Goal: Transaction & Acquisition: Obtain resource

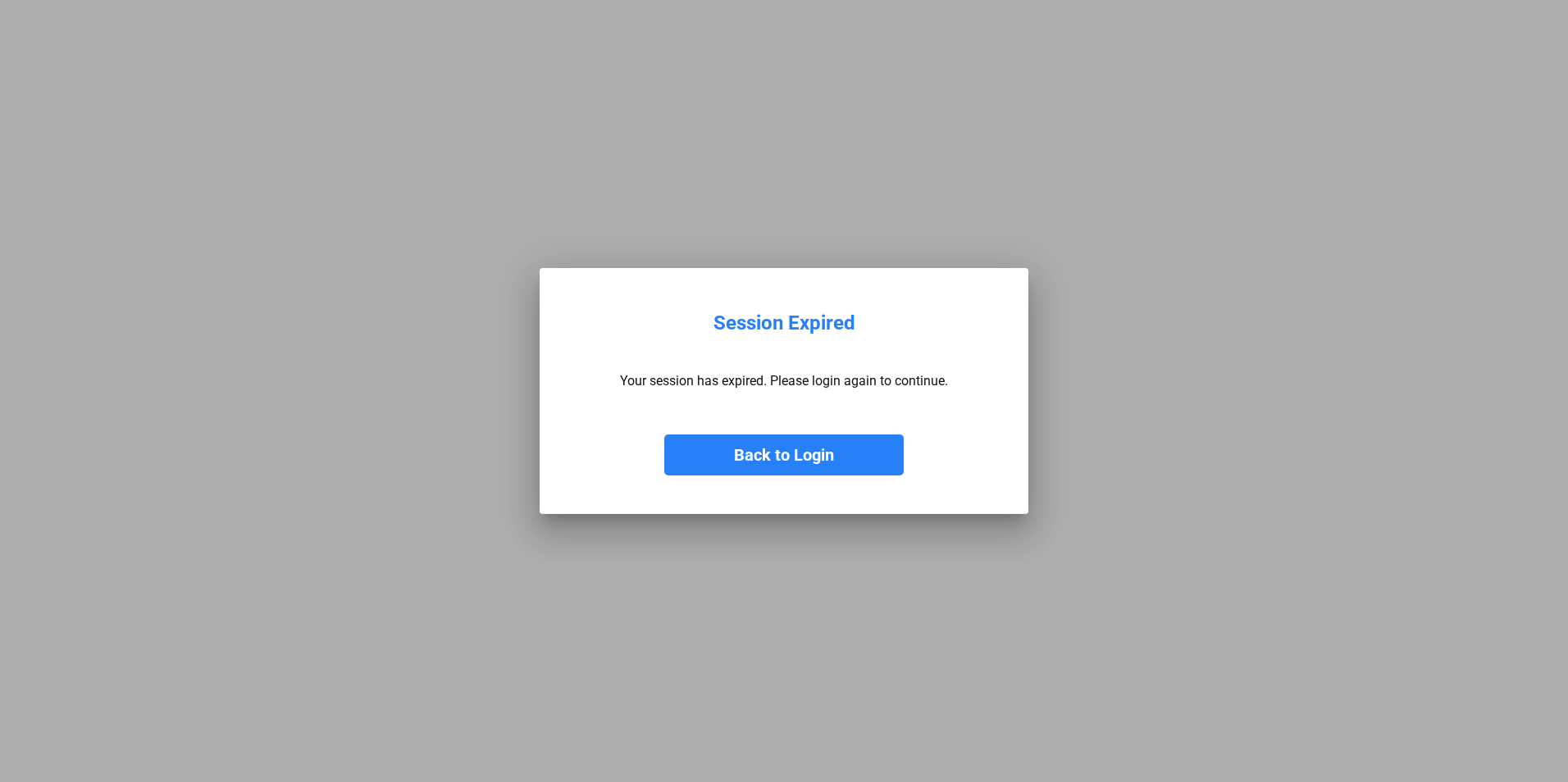
drag, startPoint x: 794, startPoint y: 457, endPoint x: 687, endPoint y: 459, distance: 107.0
click at [794, 457] on button "Back to Login" at bounding box center [784, 455] width 239 height 41
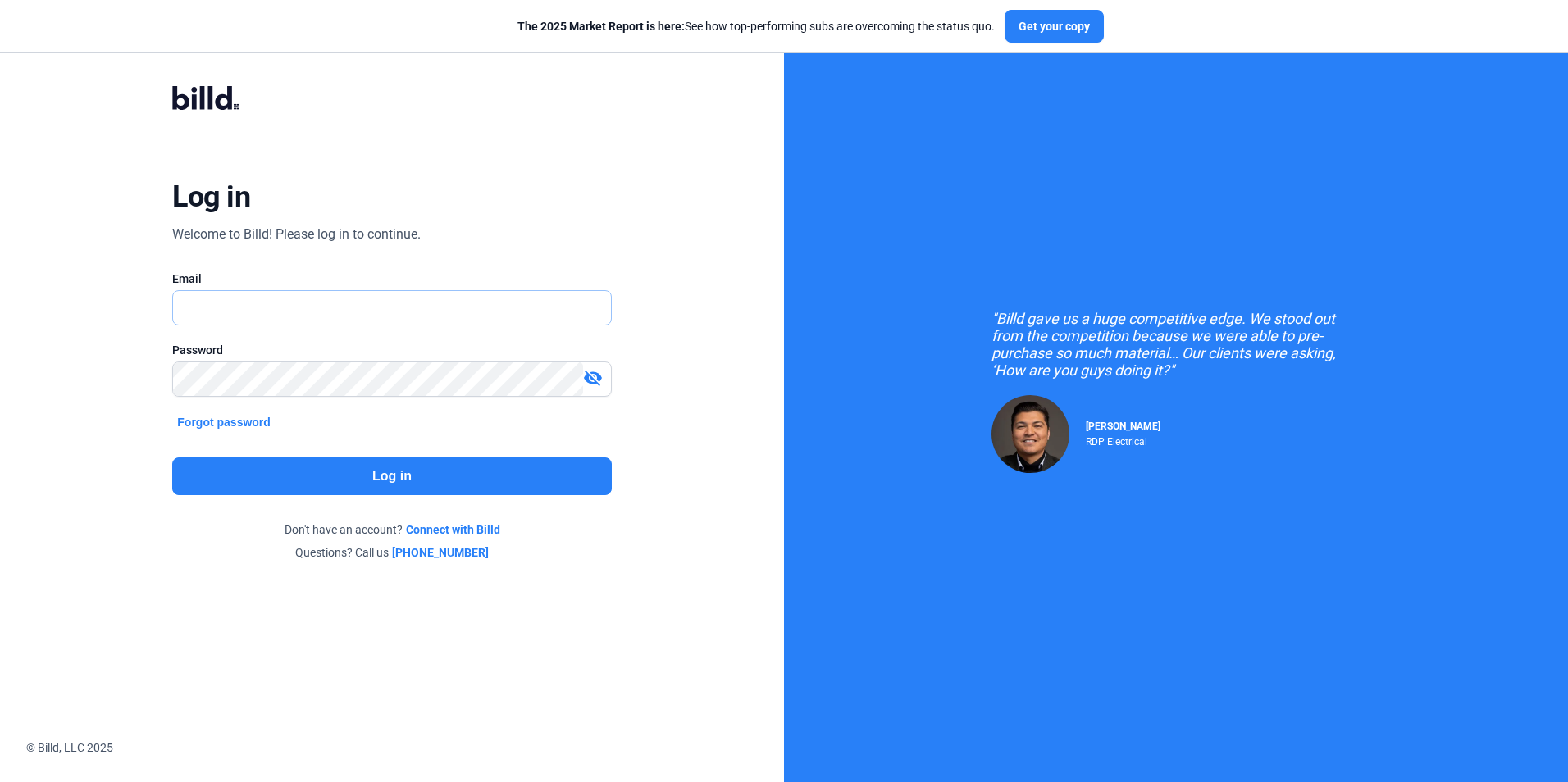
type input "[PERSON_NAME][EMAIL_ADDRESS][DOMAIN_NAME]"
click at [403, 472] on button "Log in" at bounding box center [391, 476] width 439 height 38
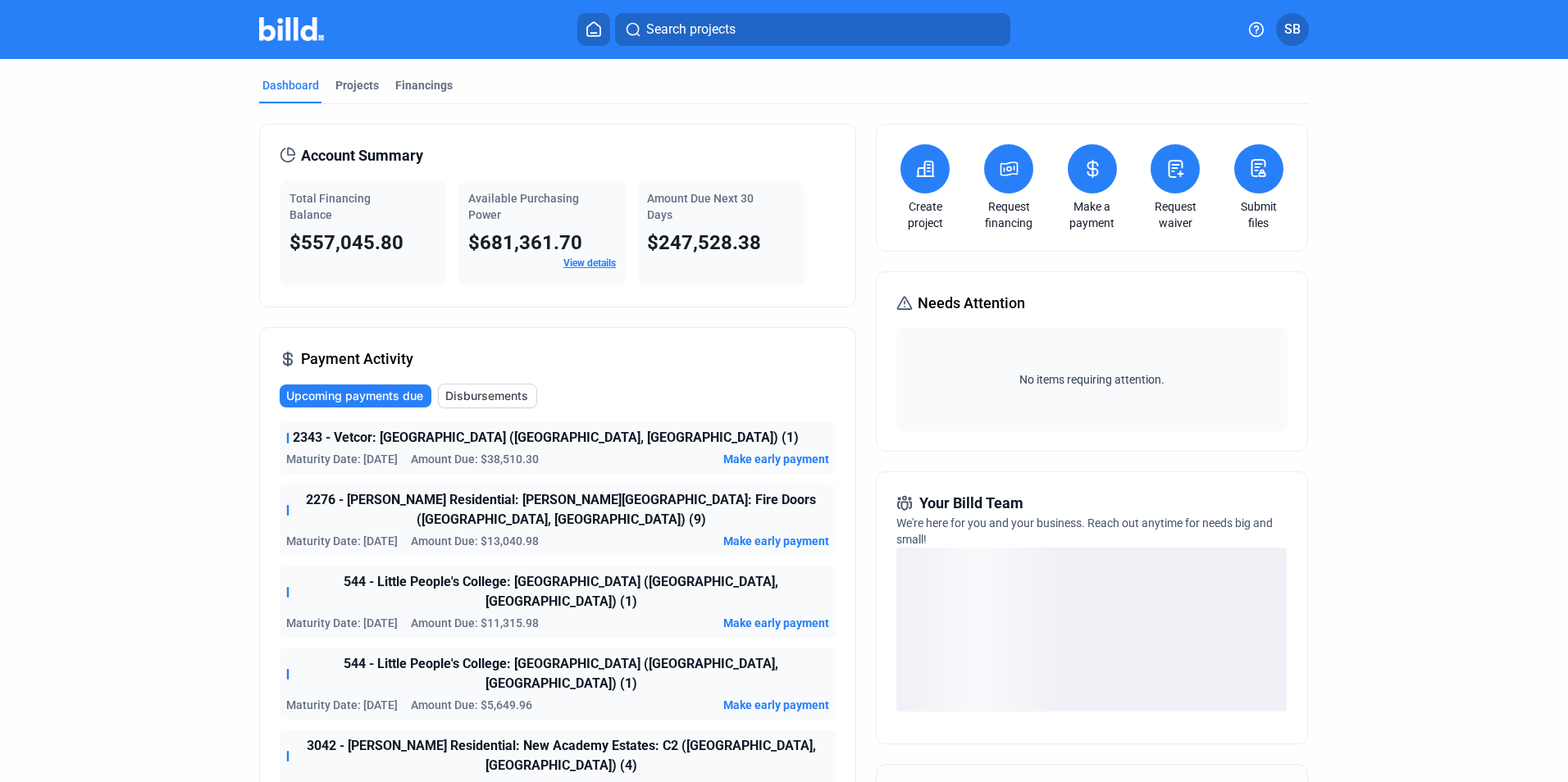
click at [357, 76] on mat-tab-group "Dashboard Projects Financings Account Summary Total Financing Balance $557,045.…" at bounding box center [784, 576] width 1050 height 1034
click at [354, 82] on div "Projects" at bounding box center [357, 85] width 44 height 16
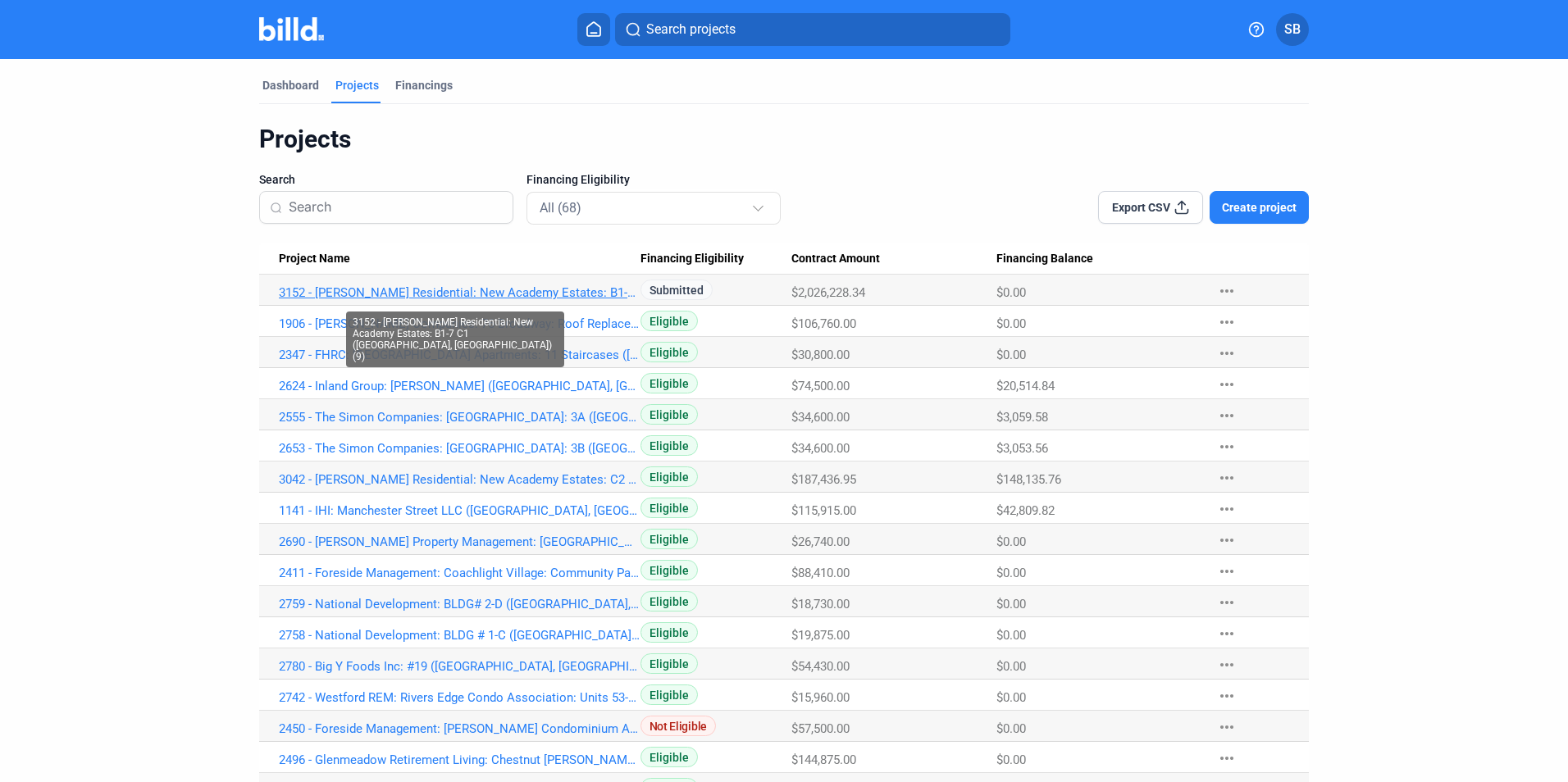
click at [312, 293] on link "3152 - [PERSON_NAME] Residential: New Academy Estates: B1-7 C1 ([GEOGRAPHIC_DAT…" at bounding box center [459, 292] width 361 height 15
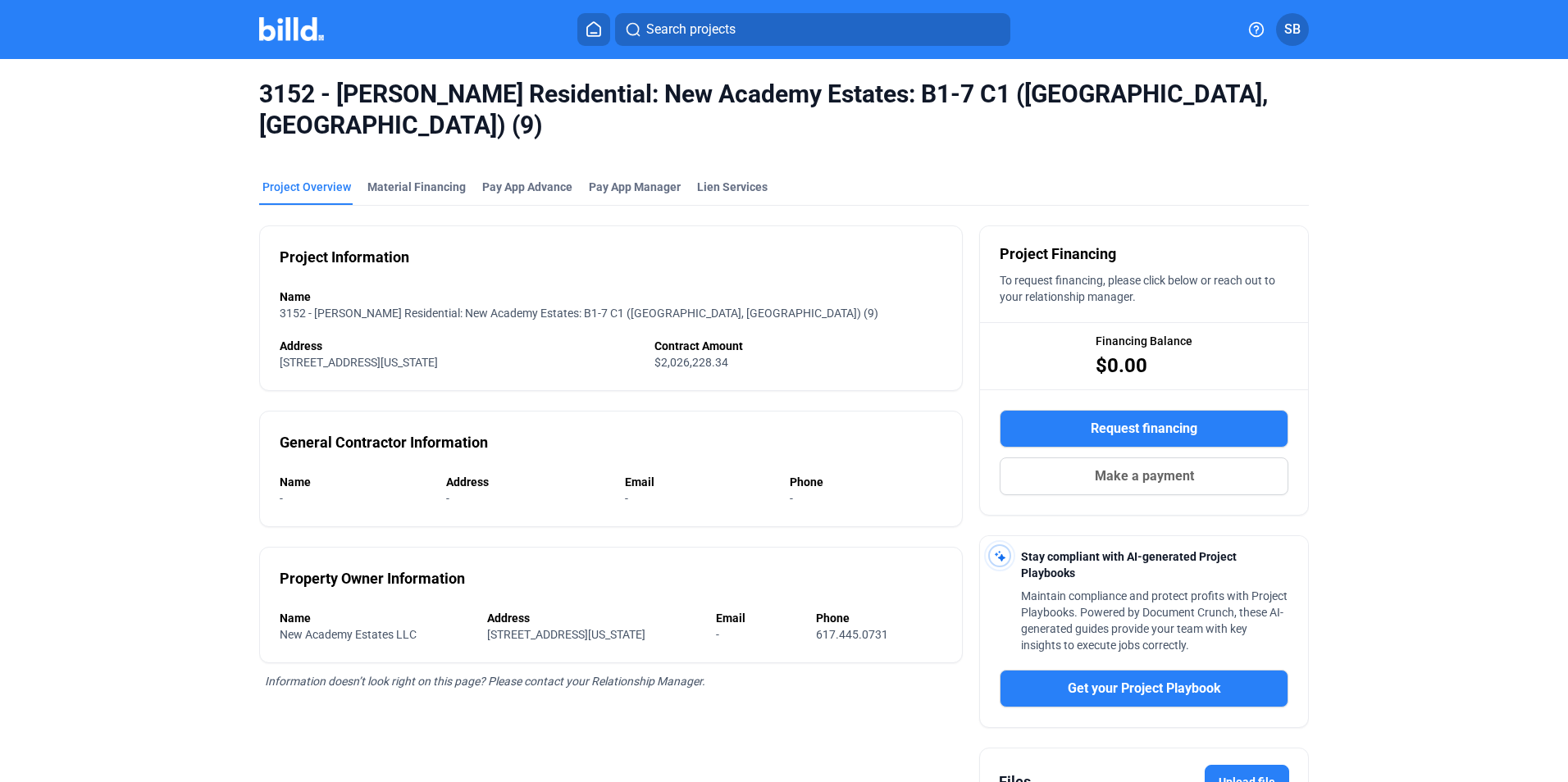
click at [410, 117] on div "3152 - [PERSON_NAME] Residential: New Academy Estates: B1-7 C1 ([GEOGRAPHIC_DAT…" at bounding box center [784, 110] width 1050 height 101
click at [409, 179] on div "Material Financing" at bounding box center [416, 186] width 99 height 16
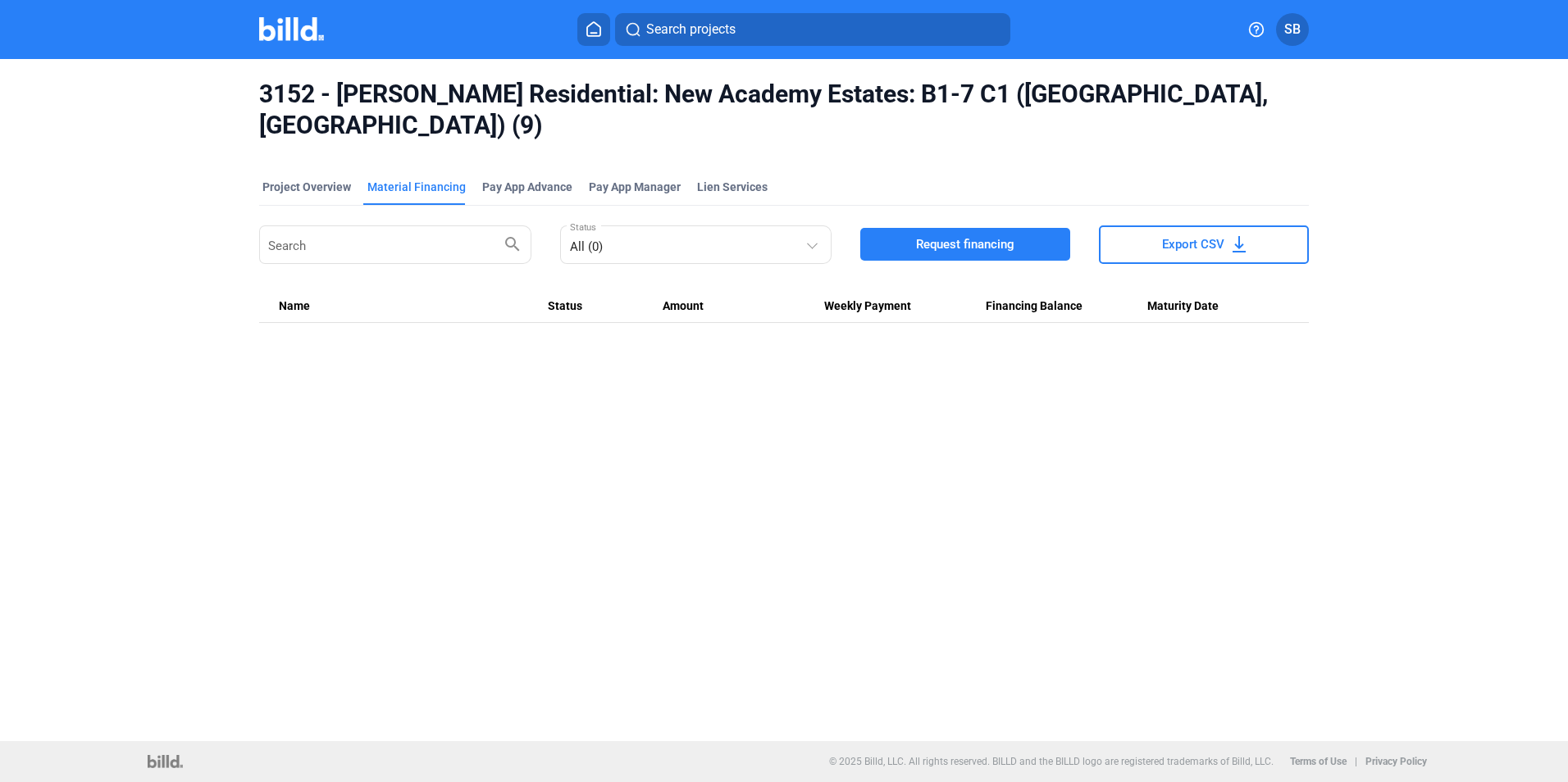
click at [1033, 228] on button "Request financing" at bounding box center [965, 245] width 210 height 33
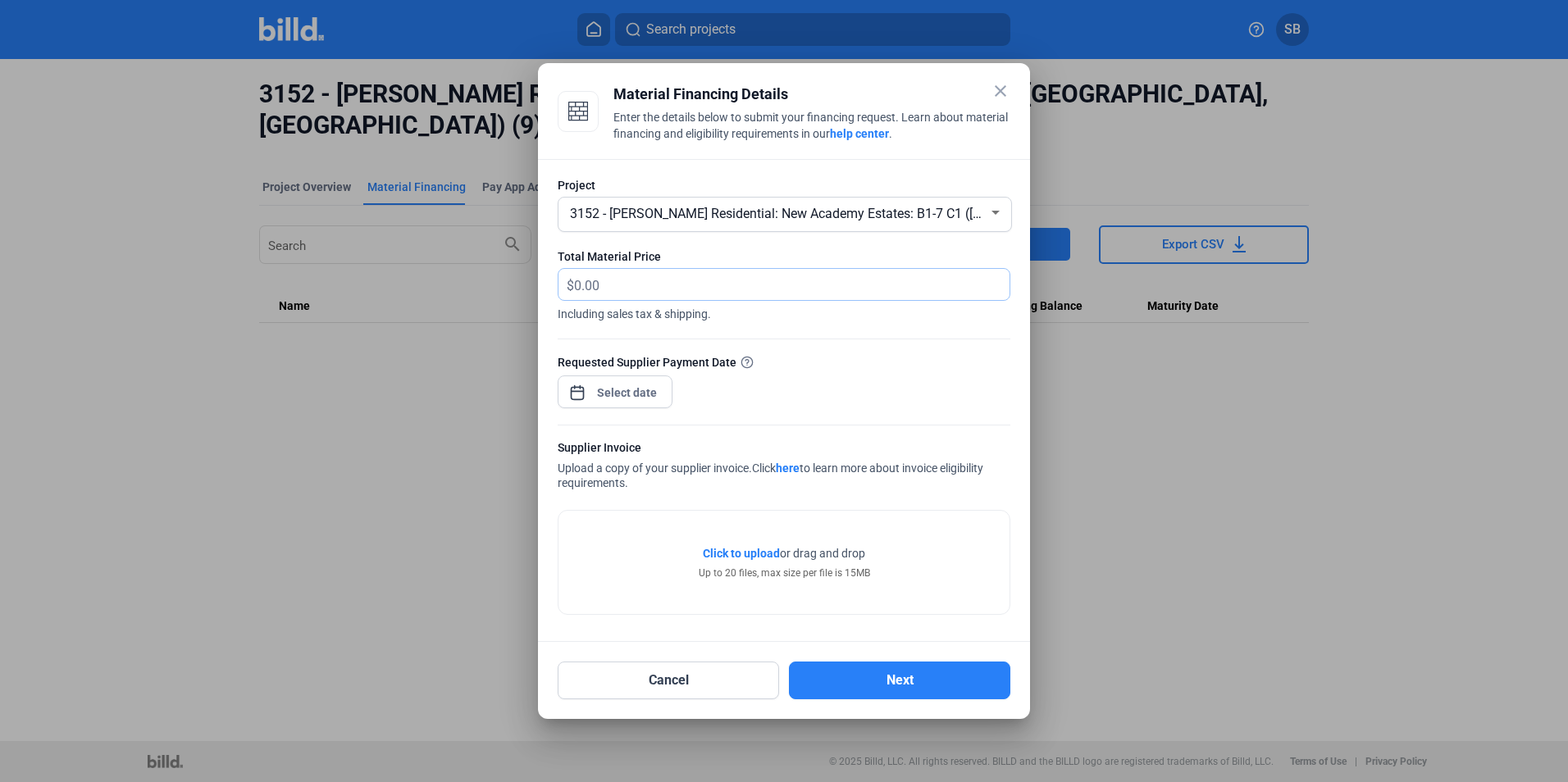
drag, startPoint x: 608, startPoint y: 269, endPoint x: 601, endPoint y: 279, distance: 12.2
click at [601, 279] on input "text" at bounding box center [782, 284] width 416 height 32
type input "21,674.81"
click at [742, 316] on span "Including sales tax & shipping." at bounding box center [784, 312] width 452 height 21
click at [578, 391] on span "Open calendar" at bounding box center [578, 385] width 39 height 39
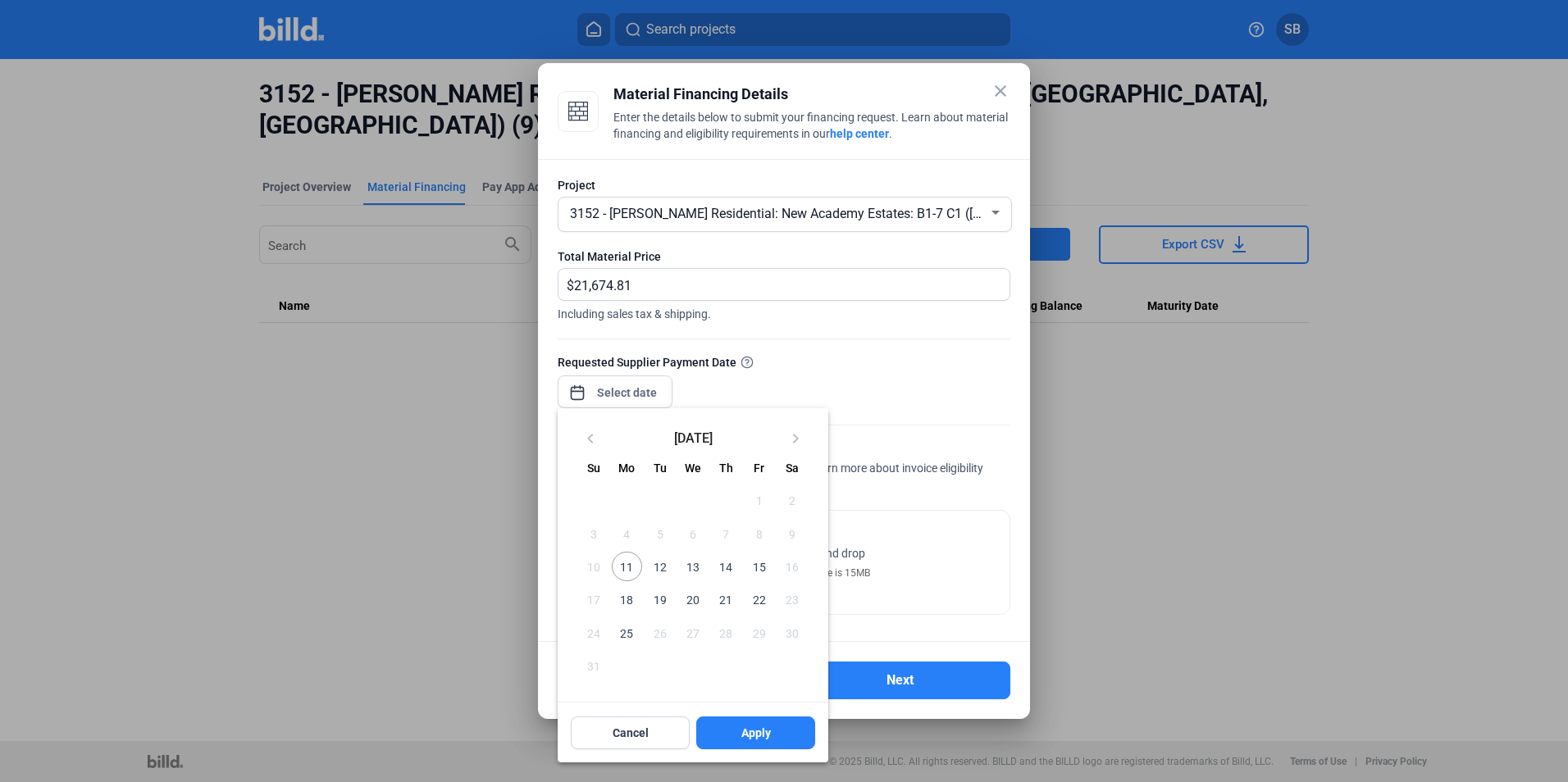
click at [623, 562] on span "11" at bounding box center [627, 567] width 29 height 29
click at [760, 734] on span "Apply" at bounding box center [756, 733] width 29 height 16
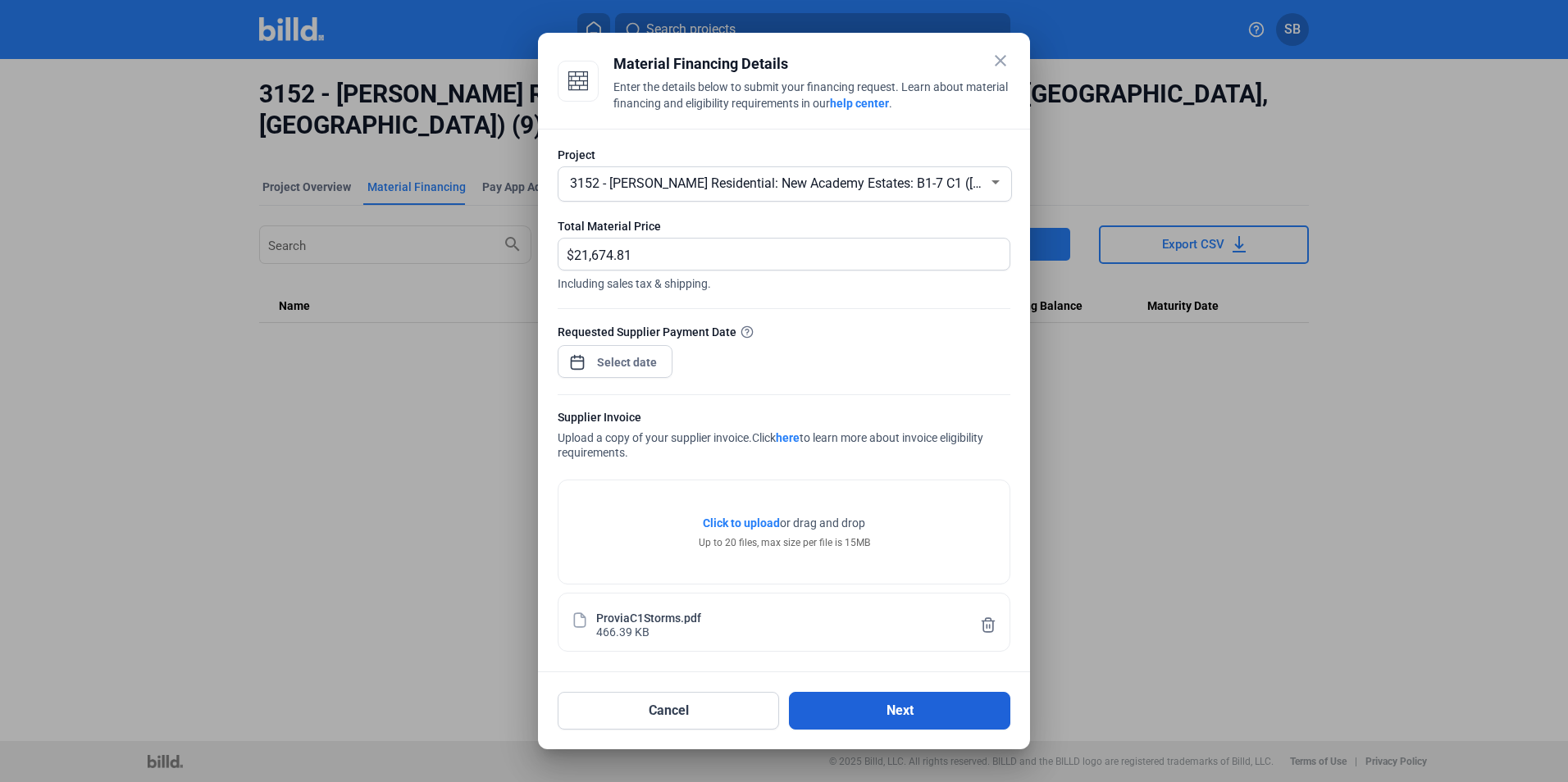
click at [905, 708] on button "Next" at bounding box center [899, 711] width 221 height 38
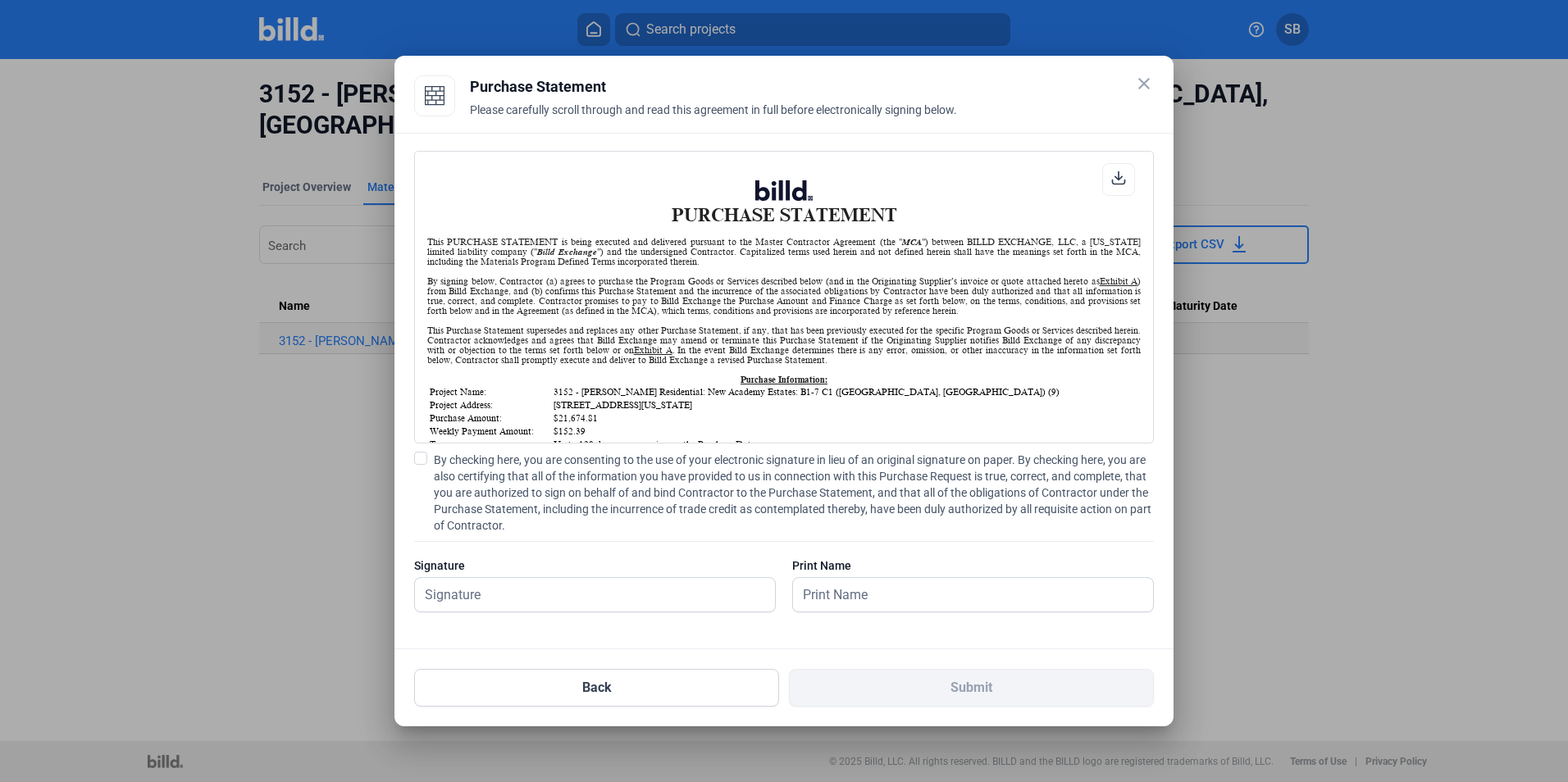
scroll to position [1, 0]
click at [421, 453] on span at bounding box center [420, 458] width 13 height 13
click at [0, 0] on input "By checking here, you are consenting to the use of your electronic signature in…" at bounding box center [0, 0] width 0 height 0
click at [481, 594] on input "text" at bounding box center [585, 595] width 342 height 33
type input "[PERSON_NAME]"
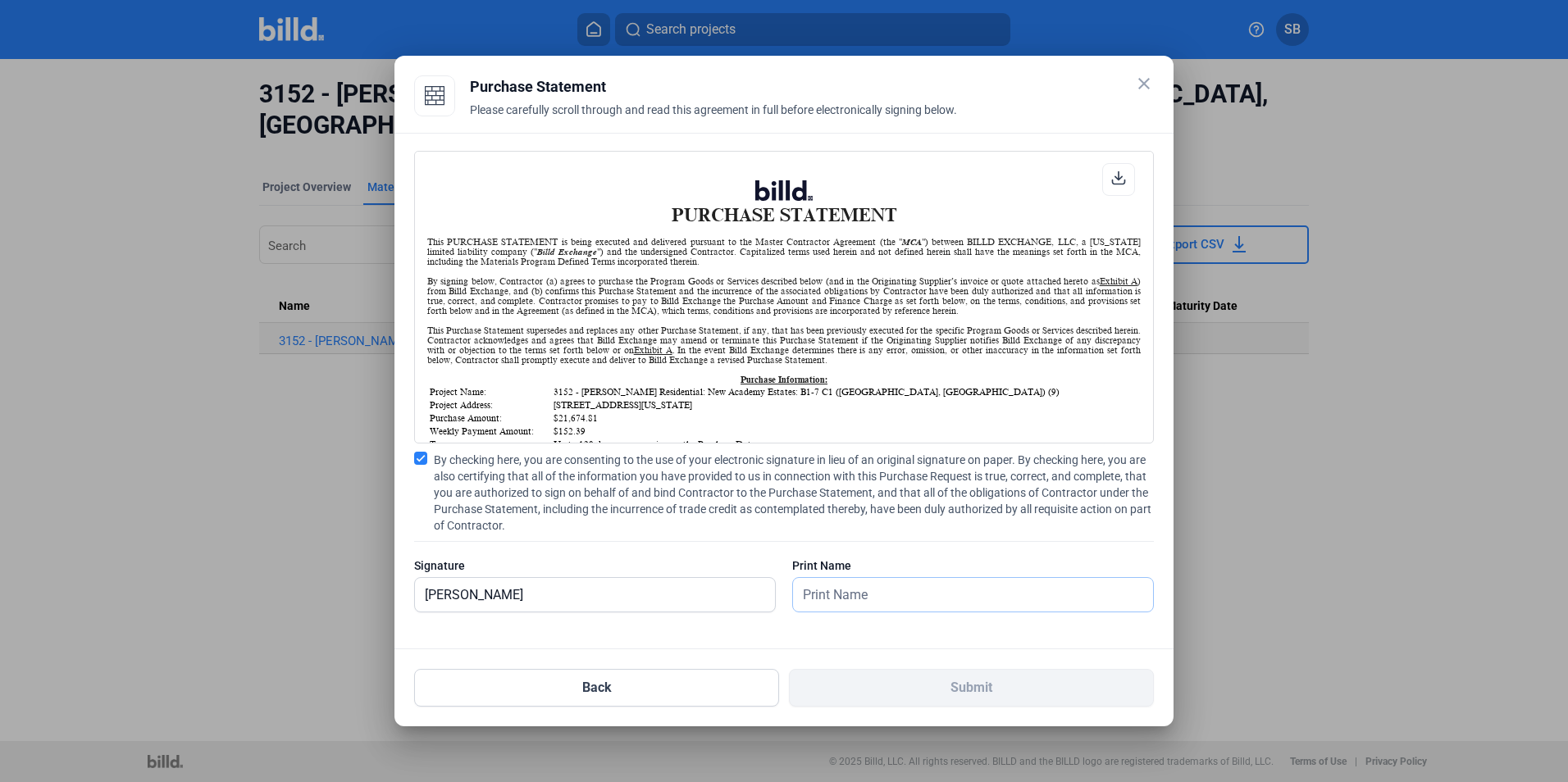
type input "[PERSON_NAME]"
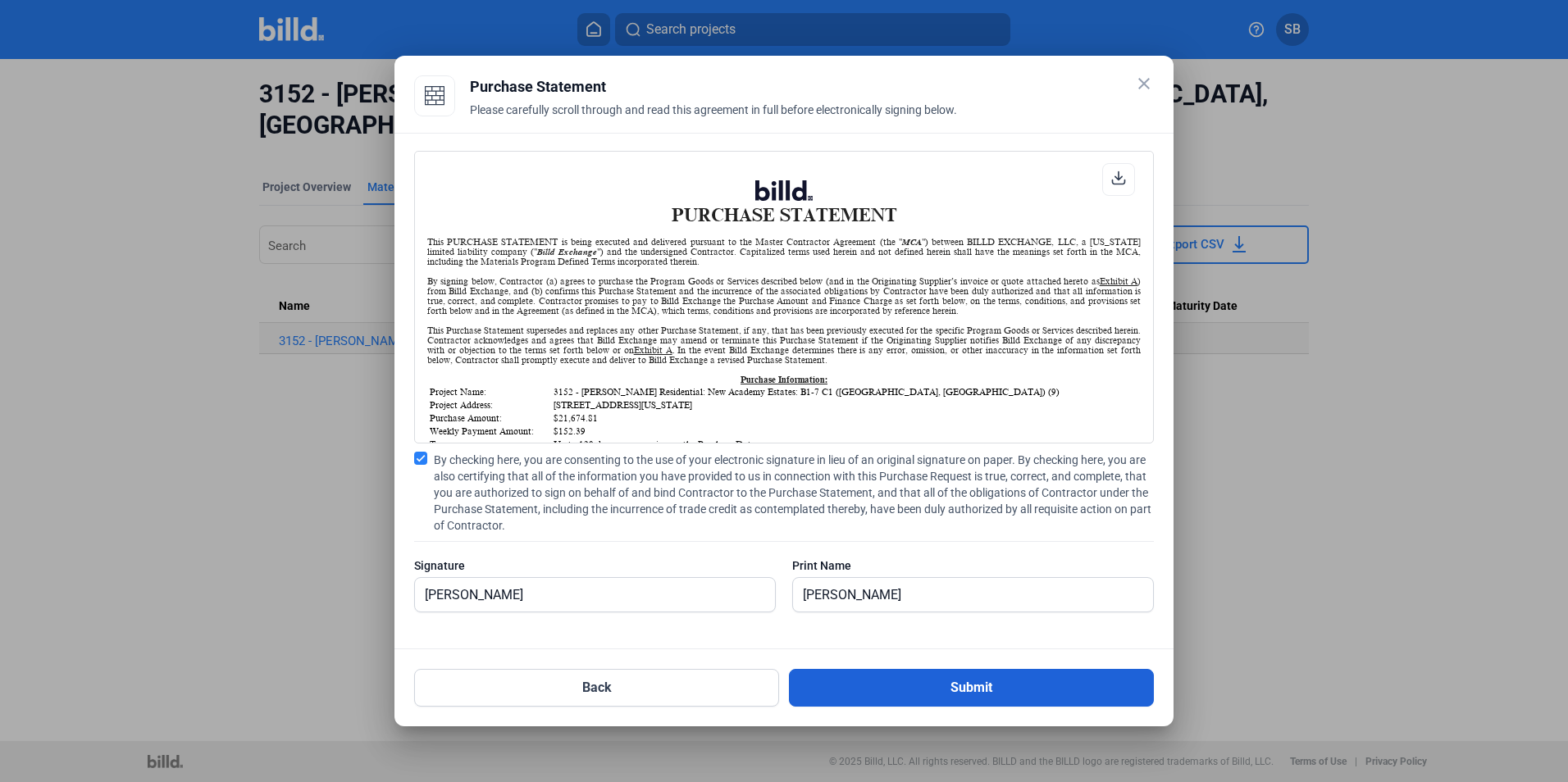
click at [991, 689] on button "Submit" at bounding box center [971, 688] width 365 height 38
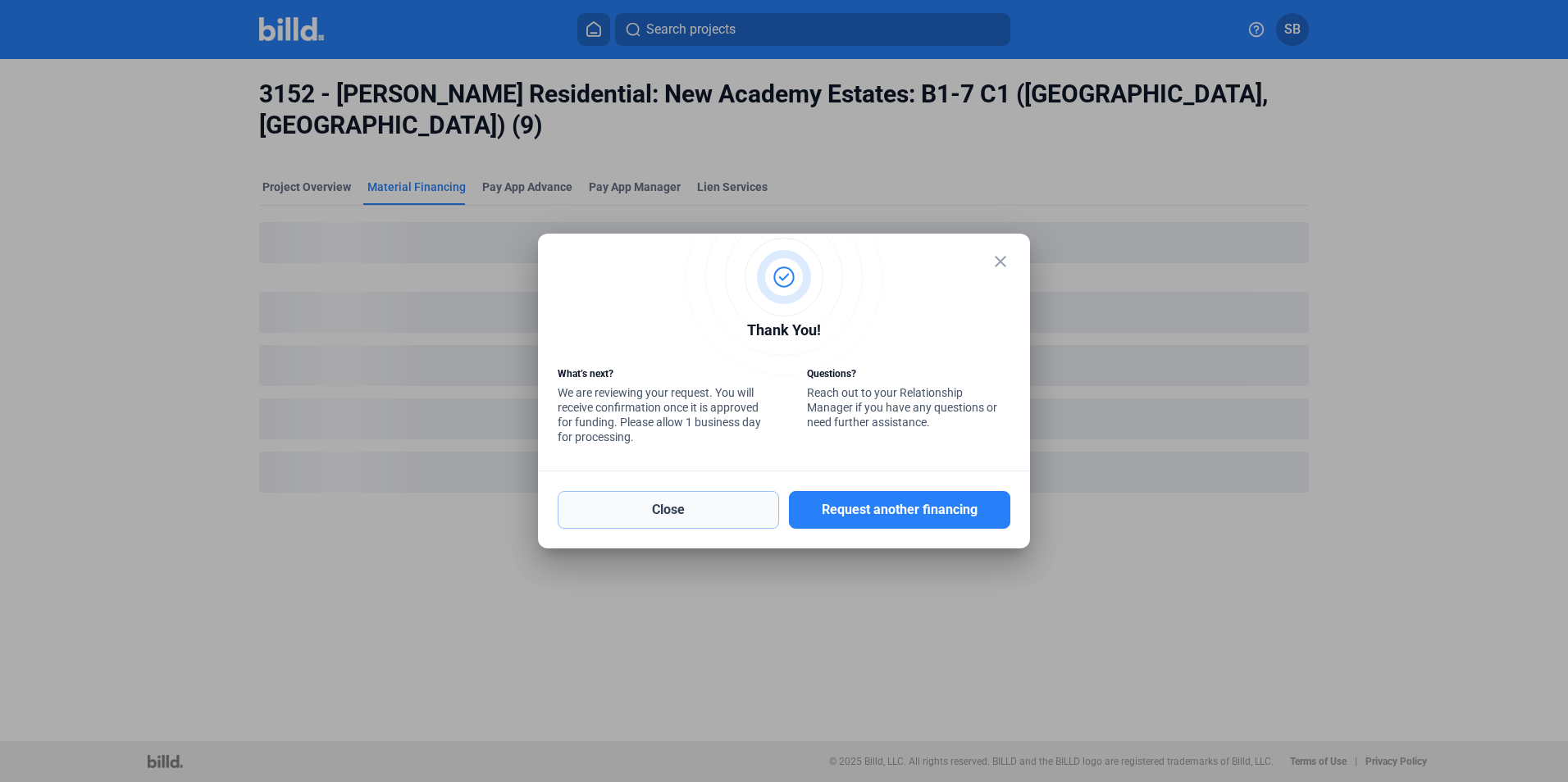
click at [700, 507] on button "Close" at bounding box center [669, 510] width 221 height 38
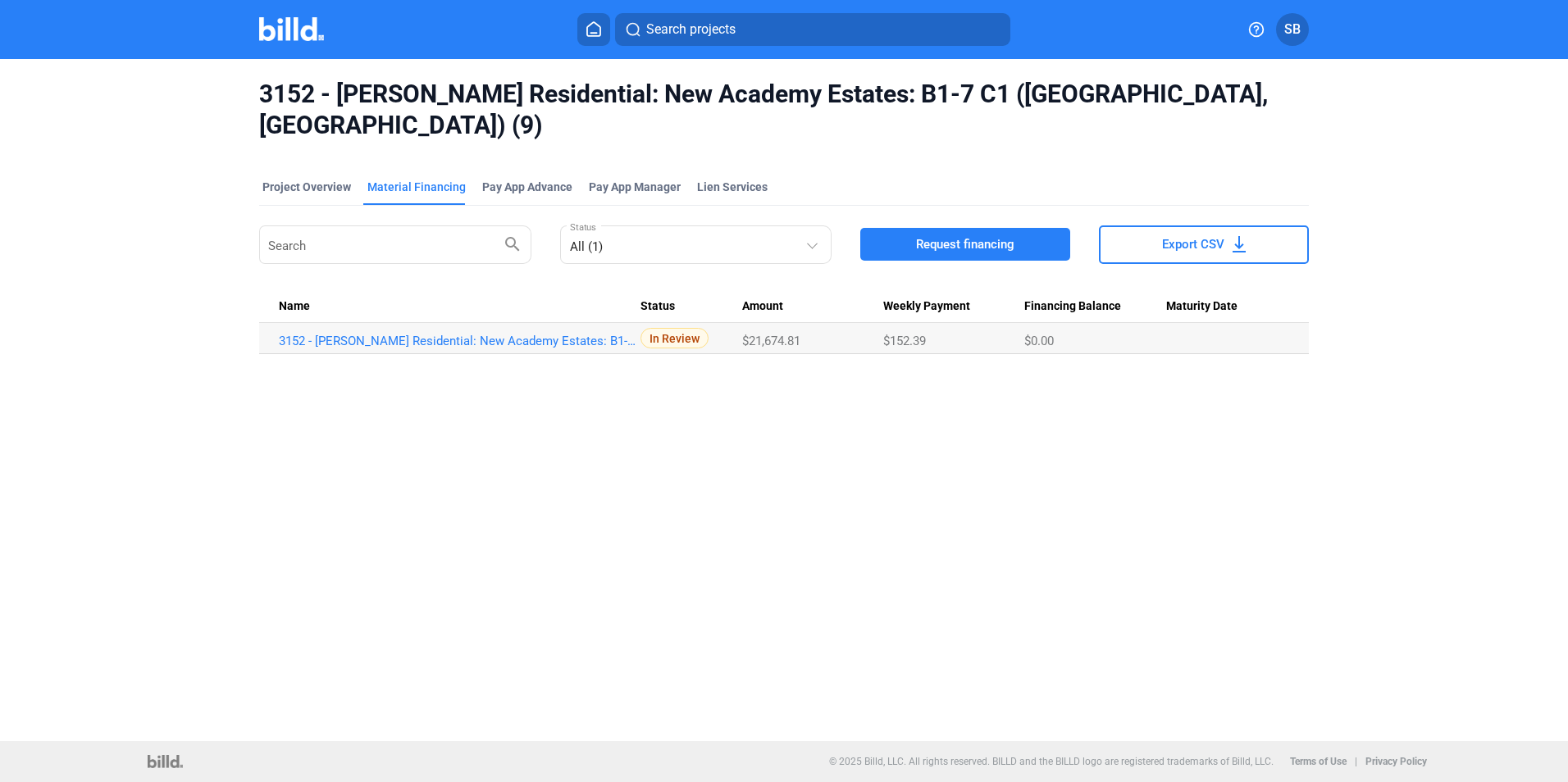
click at [974, 236] on span "Request financing" at bounding box center [965, 244] width 99 height 16
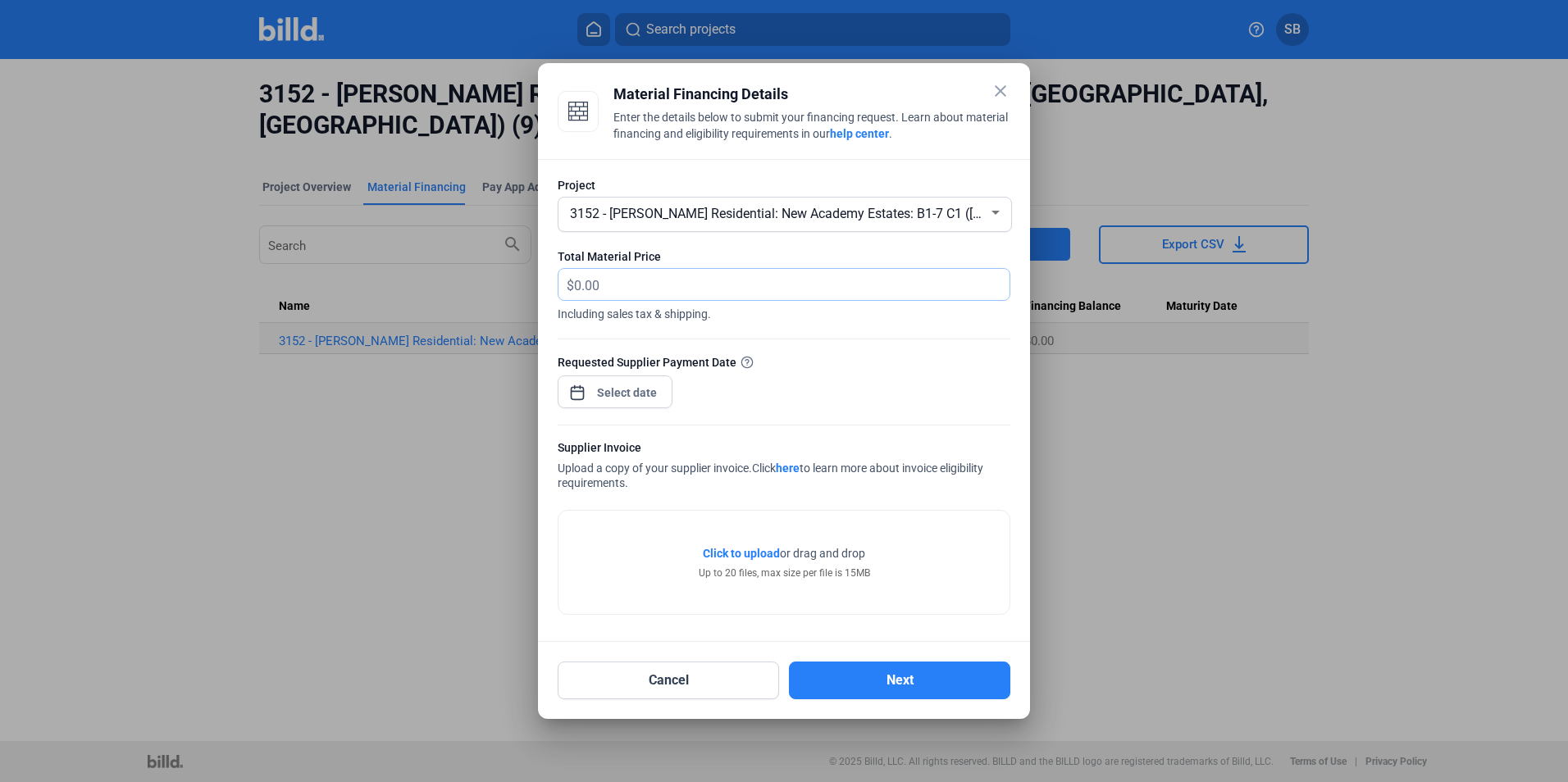
click at [590, 285] on input "text" at bounding box center [782, 284] width 416 height 32
type input "42,852.28"
drag, startPoint x: 730, startPoint y: 330, endPoint x: 571, endPoint y: 309, distance: 160.4
click at [726, 329] on div at bounding box center [784, 330] width 452 height 16
click at [577, 391] on span "Open calendar" at bounding box center [578, 385] width 39 height 39
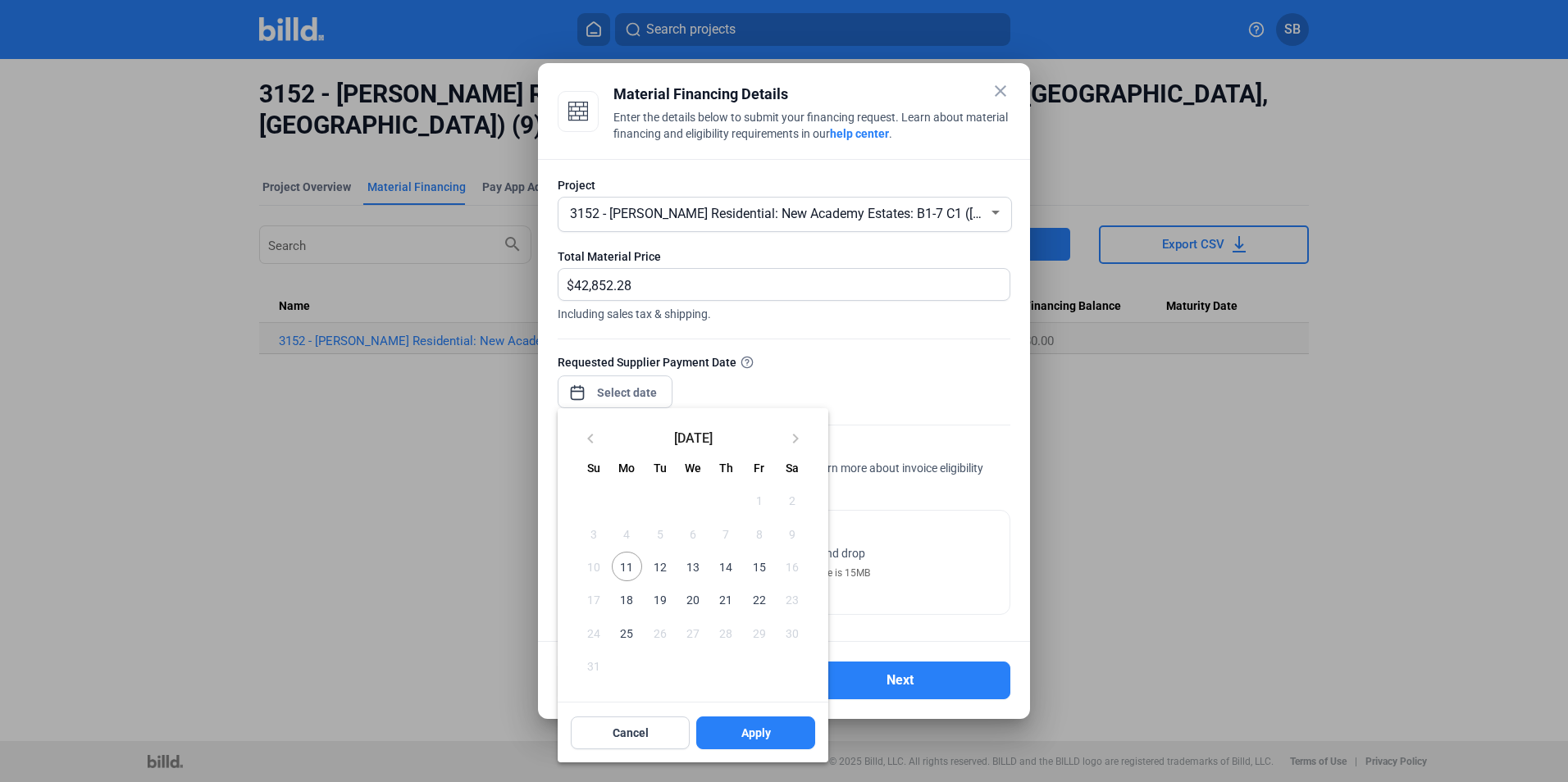
click at [625, 572] on span "11" at bounding box center [627, 567] width 29 height 29
click at [751, 730] on span "Apply" at bounding box center [756, 733] width 29 height 16
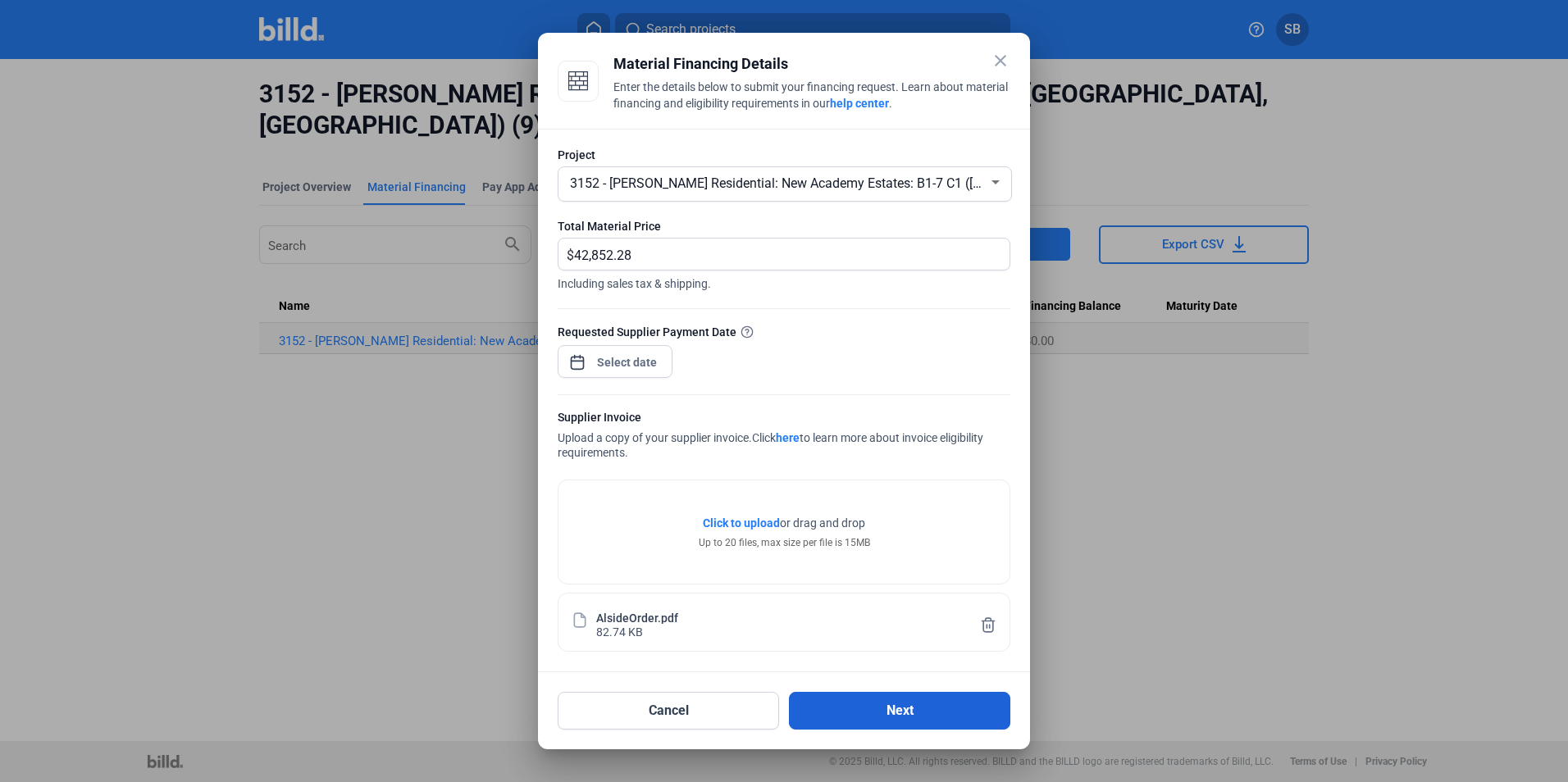
click at [902, 709] on button "Next" at bounding box center [899, 711] width 221 height 38
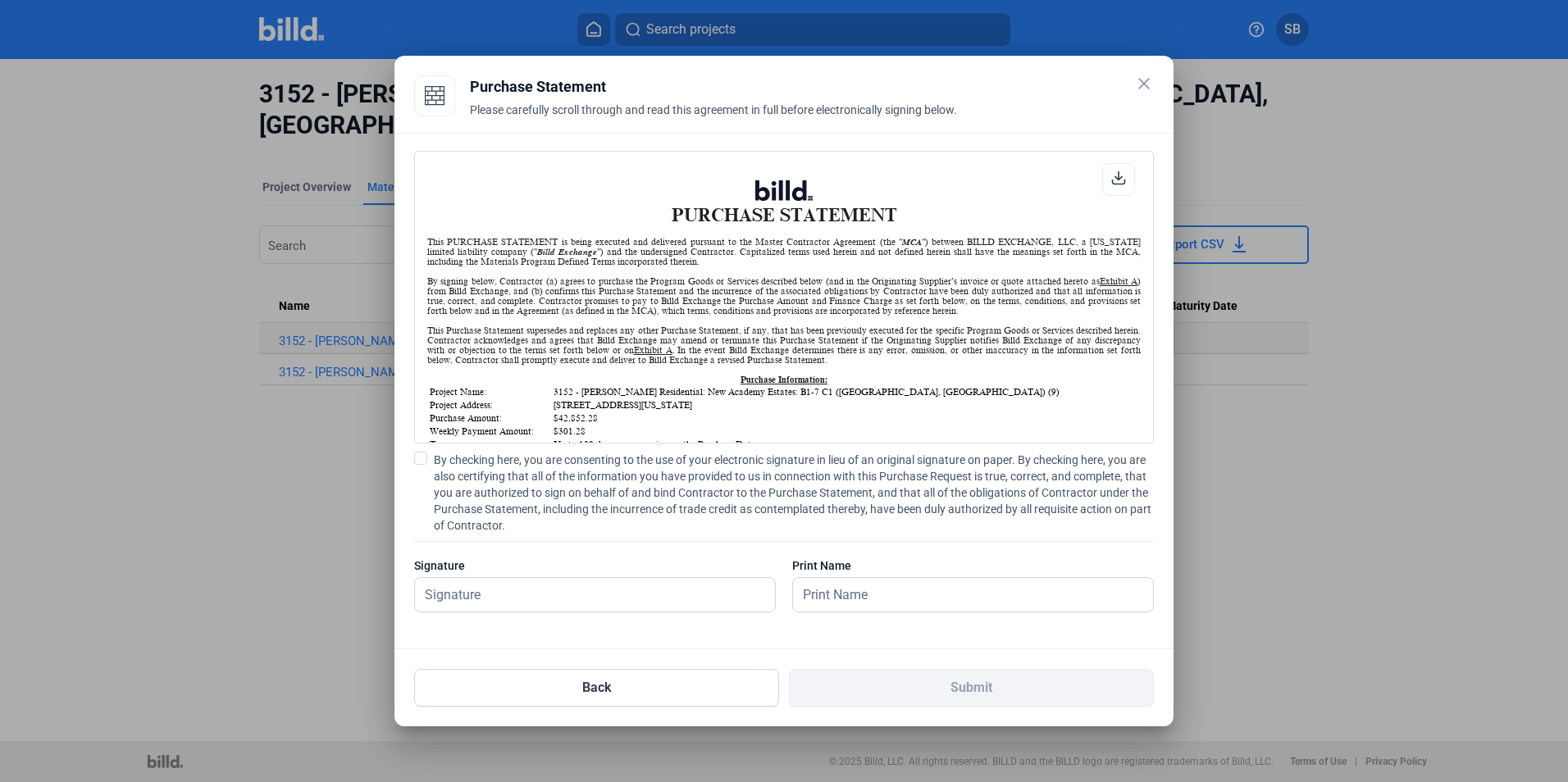
scroll to position [1, 0]
click at [421, 461] on span at bounding box center [420, 458] width 13 height 13
click at [0, 0] on input "By checking here, you are consenting to the use of your electronic signature in…" at bounding box center [0, 0] width 0 height 0
click at [482, 601] on input "text" at bounding box center [585, 595] width 342 height 33
type input "[PERSON_NAME]"
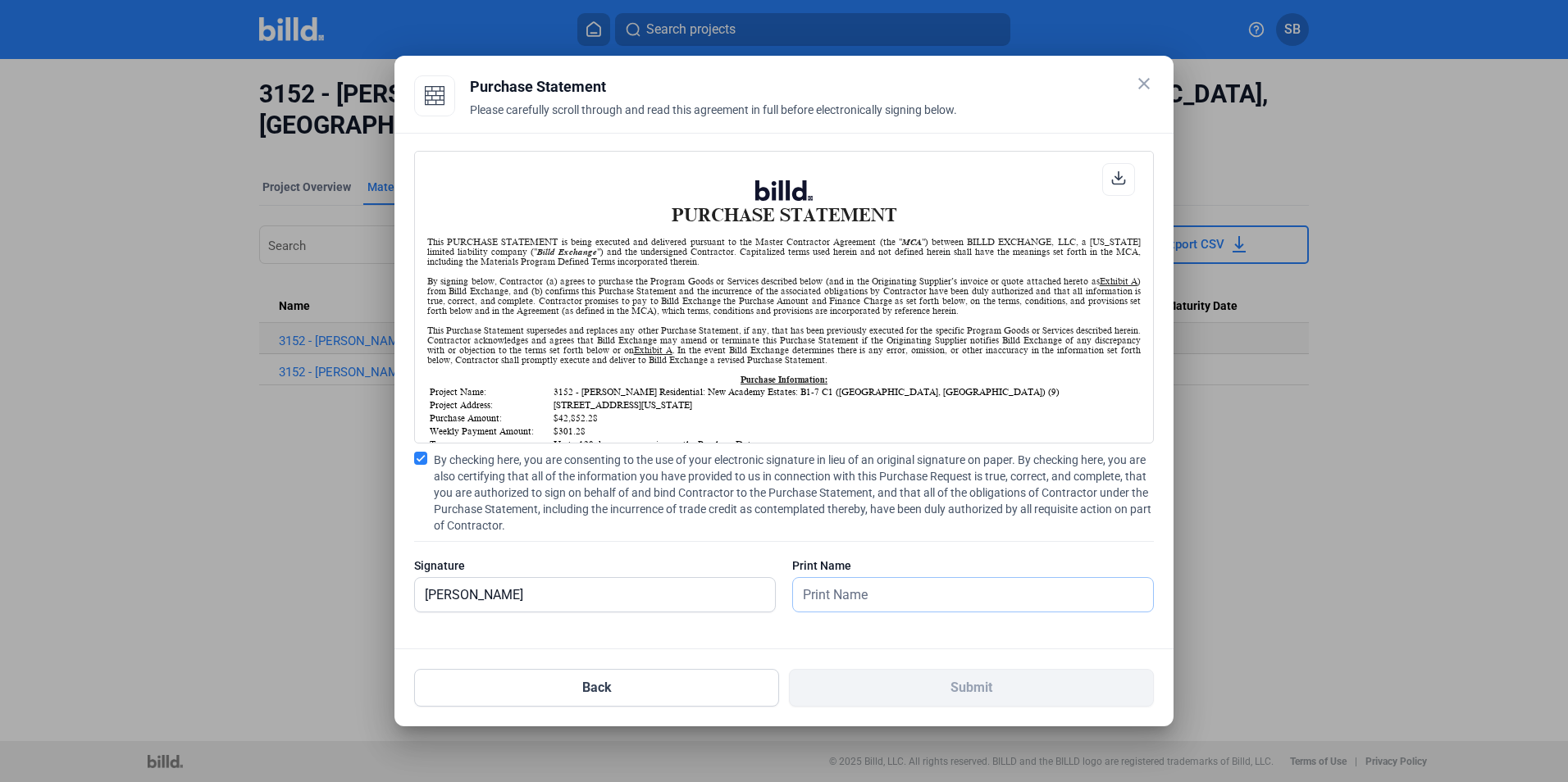
type input "[PERSON_NAME]"
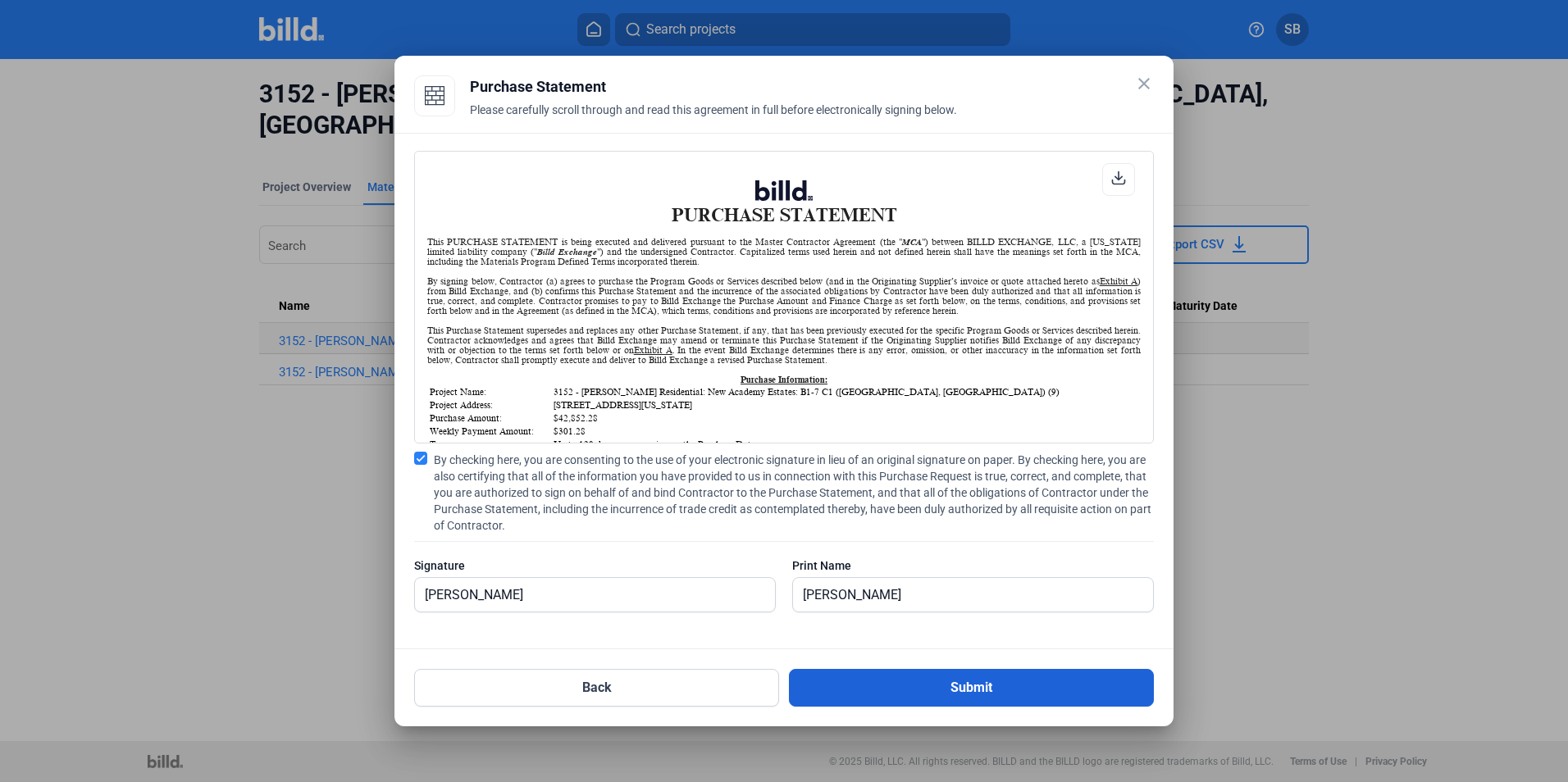
click at [958, 693] on button "Submit" at bounding box center [971, 688] width 365 height 38
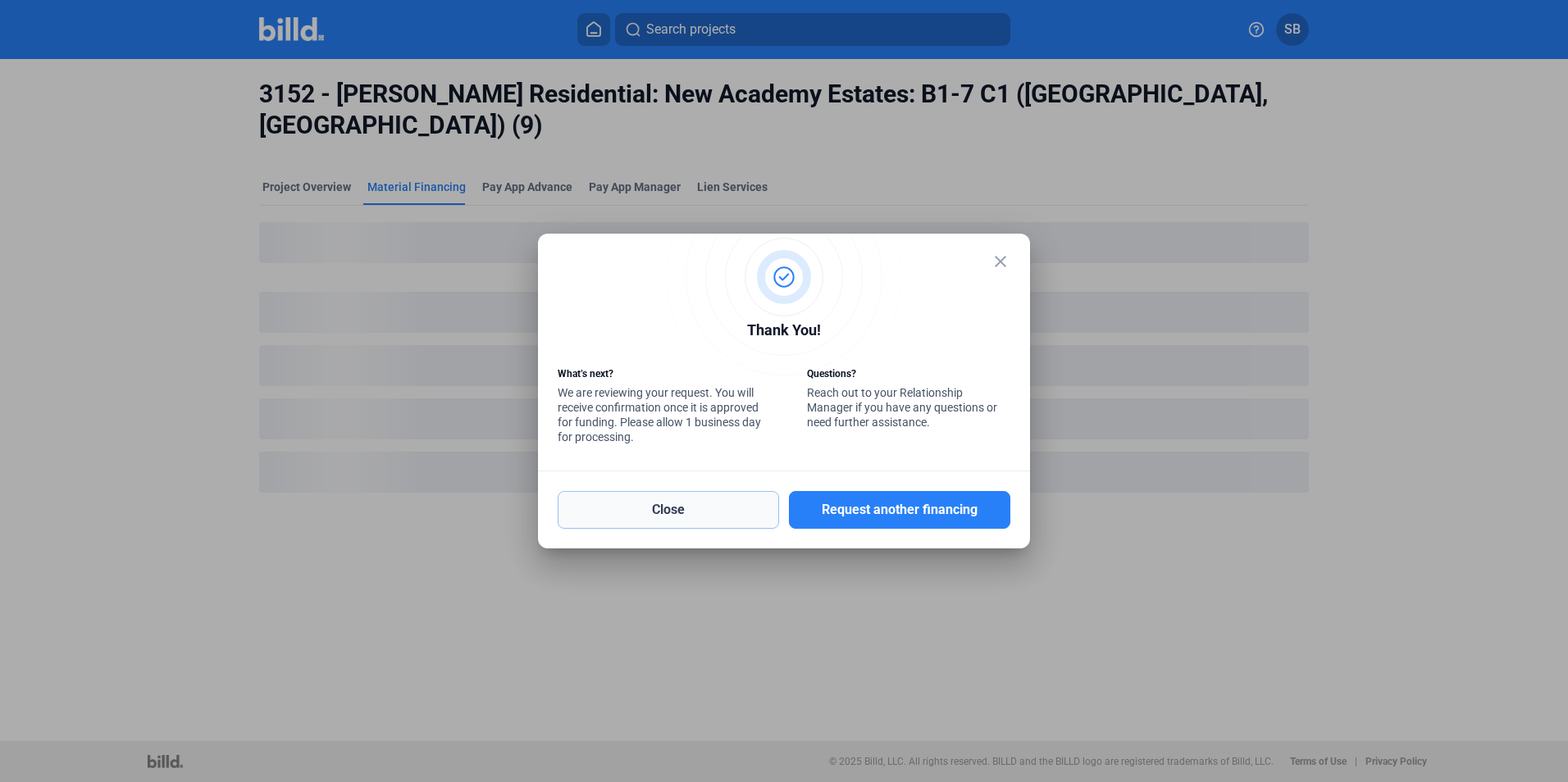
click at [691, 523] on button "Close" at bounding box center [669, 510] width 221 height 38
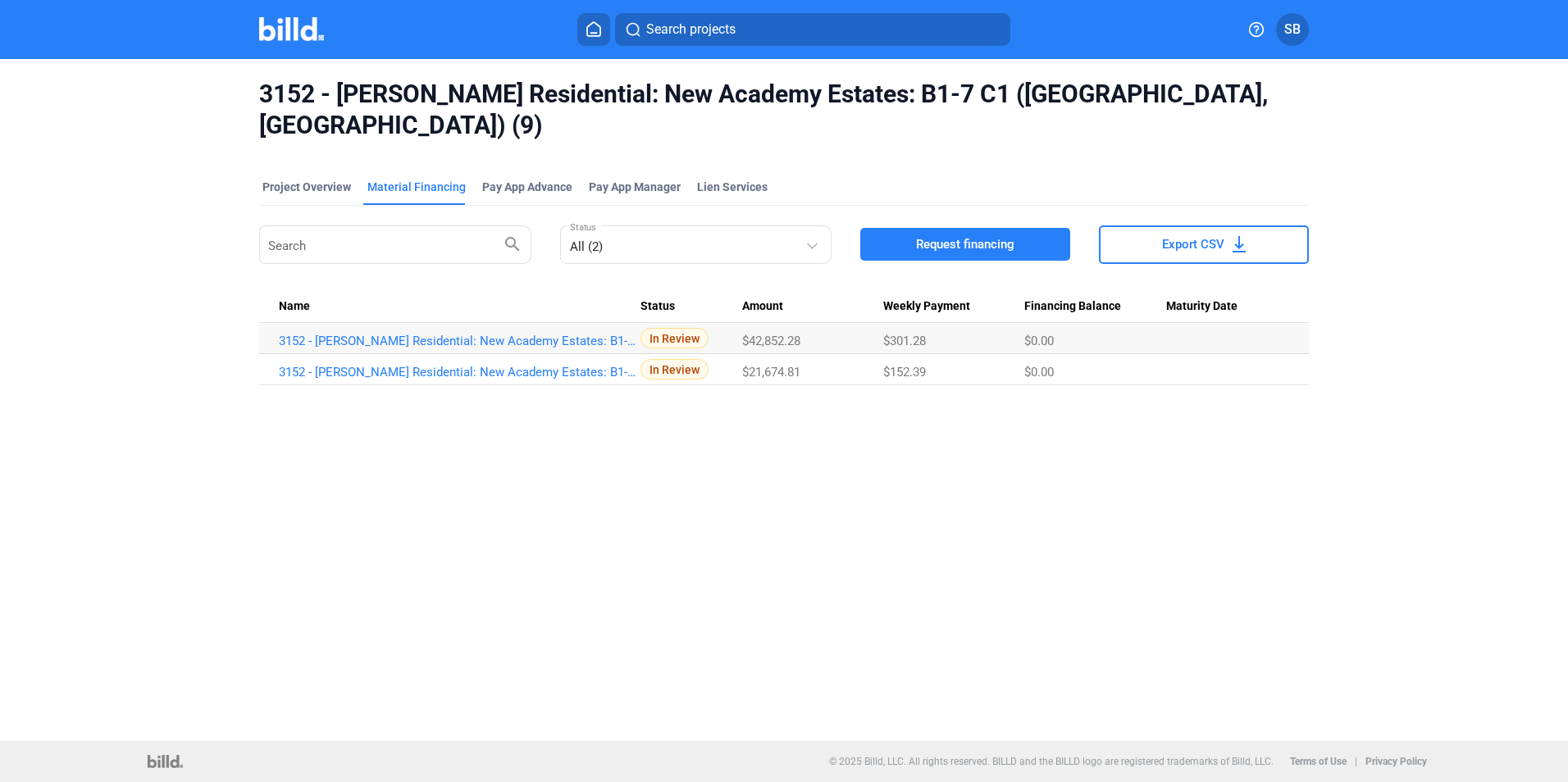
click at [942, 236] on span "Request financing" at bounding box center [965, 244] width 99 height 16
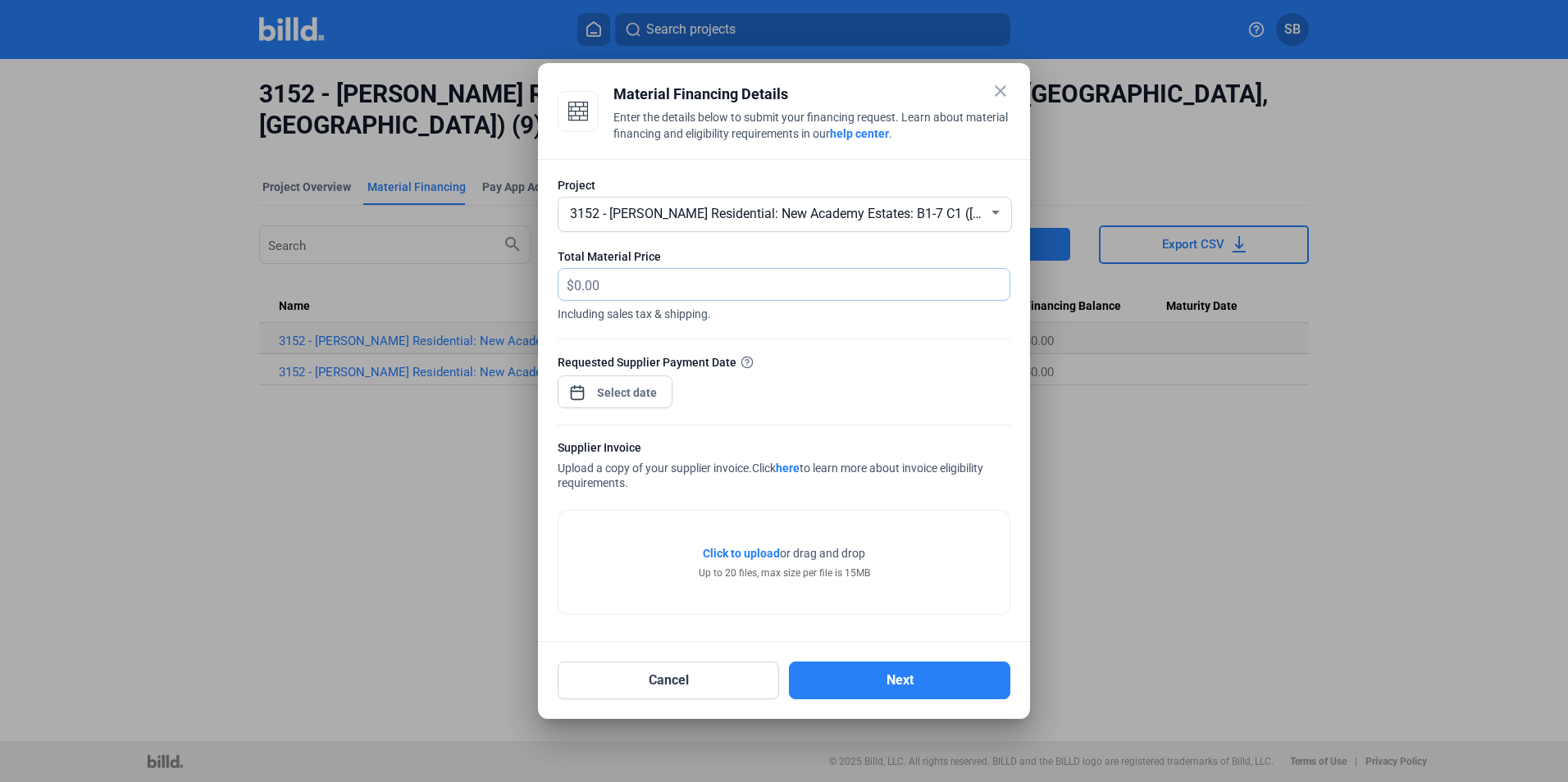
click at [610, 282] on input "text" at bounding box center [782, 284] width 416 height 32
type input "170,402.11"
click at [680, 328] on div at bounding box center [784, 330] width 452 height 16
click at [578, 391] on span "Open calendar" at bounding box center [578, 385] width 39 height 39
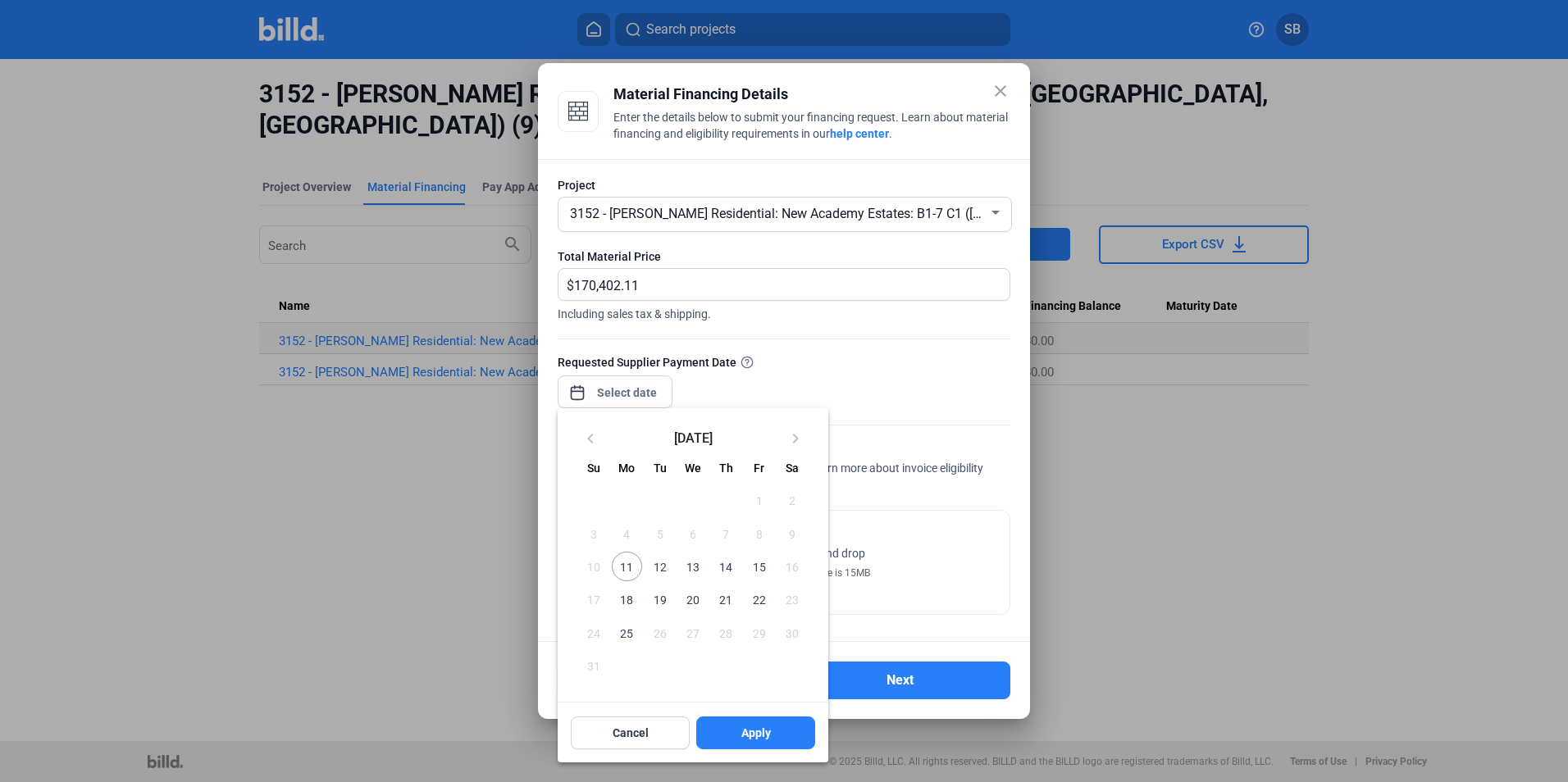
click at [629, 569] on span "11" at bounding box center [627, 567] width 29 height 29
click at [742, 735] on span "Apply" at bounding box center [756, 733] width 29 height 16
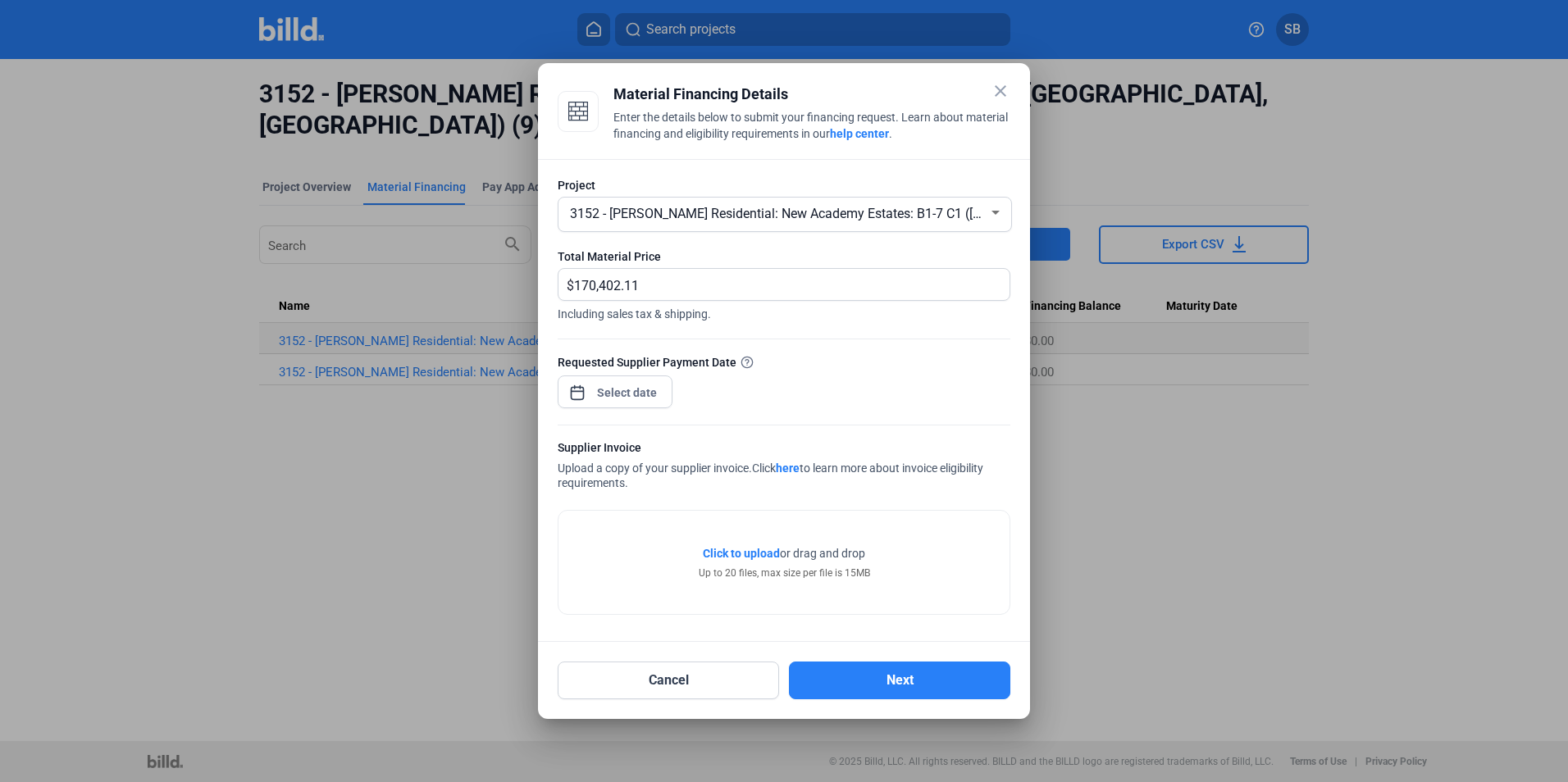
click at [784, 380] on div "Requested Supplier Payment Date" at bounding box center [784, 389] width 452 height 71
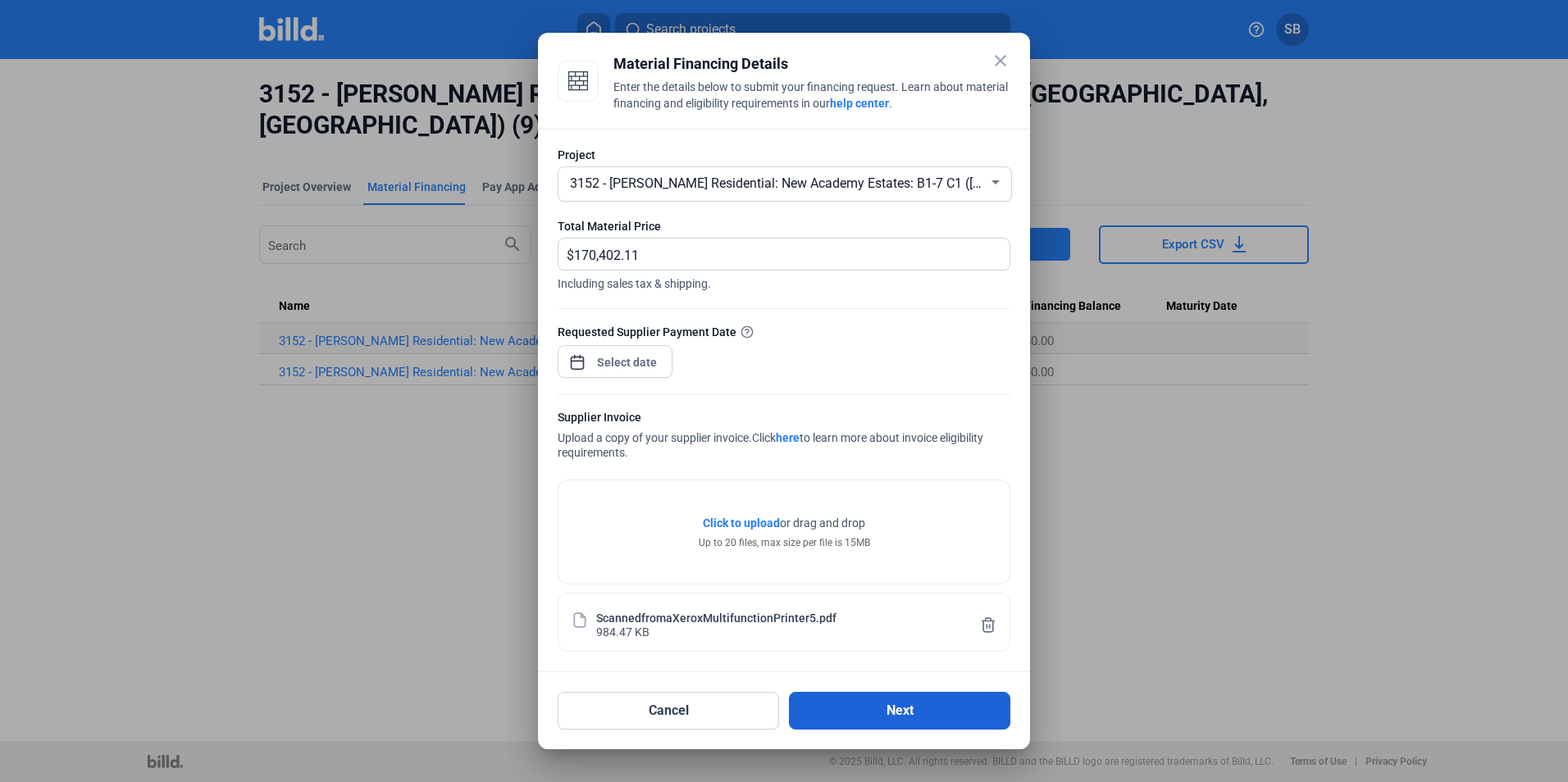
click at [883, 710] on button "Next" at bounding box center [899, 711] width 221 height 38
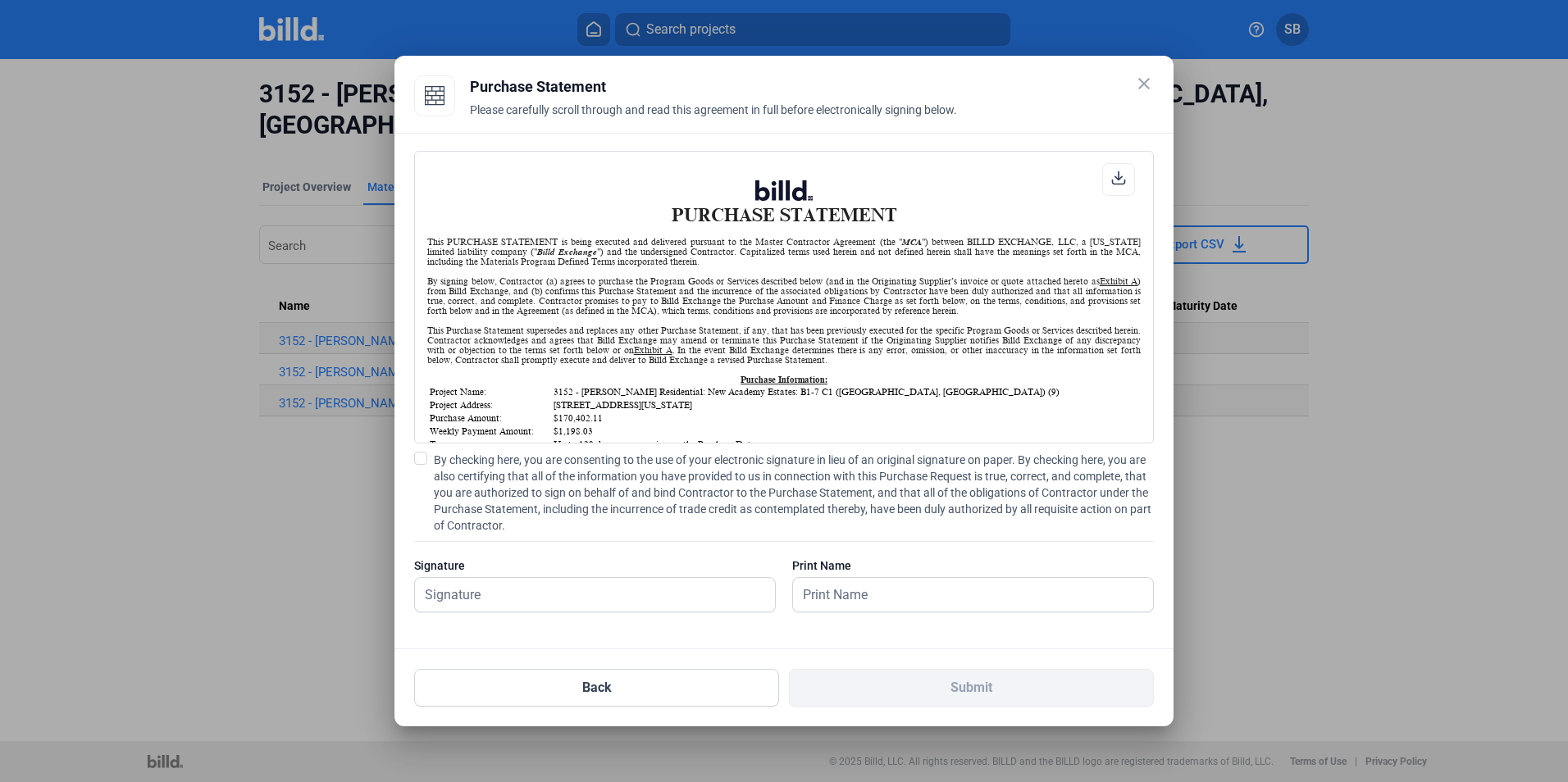
scroll to position [1, 0]
click at [421, 462] on span at bounding box center [420, 458] width 13 height 13
click at [0, 0] on input "By checking here, you are consenting to the use of your electronic signature in…" at bounding box center [0, 0] width 0 height 0
click at [457, 597] on input "text" at bounding box center [594, 595] width 360 height 33
type input "[PERSON_NAME]"
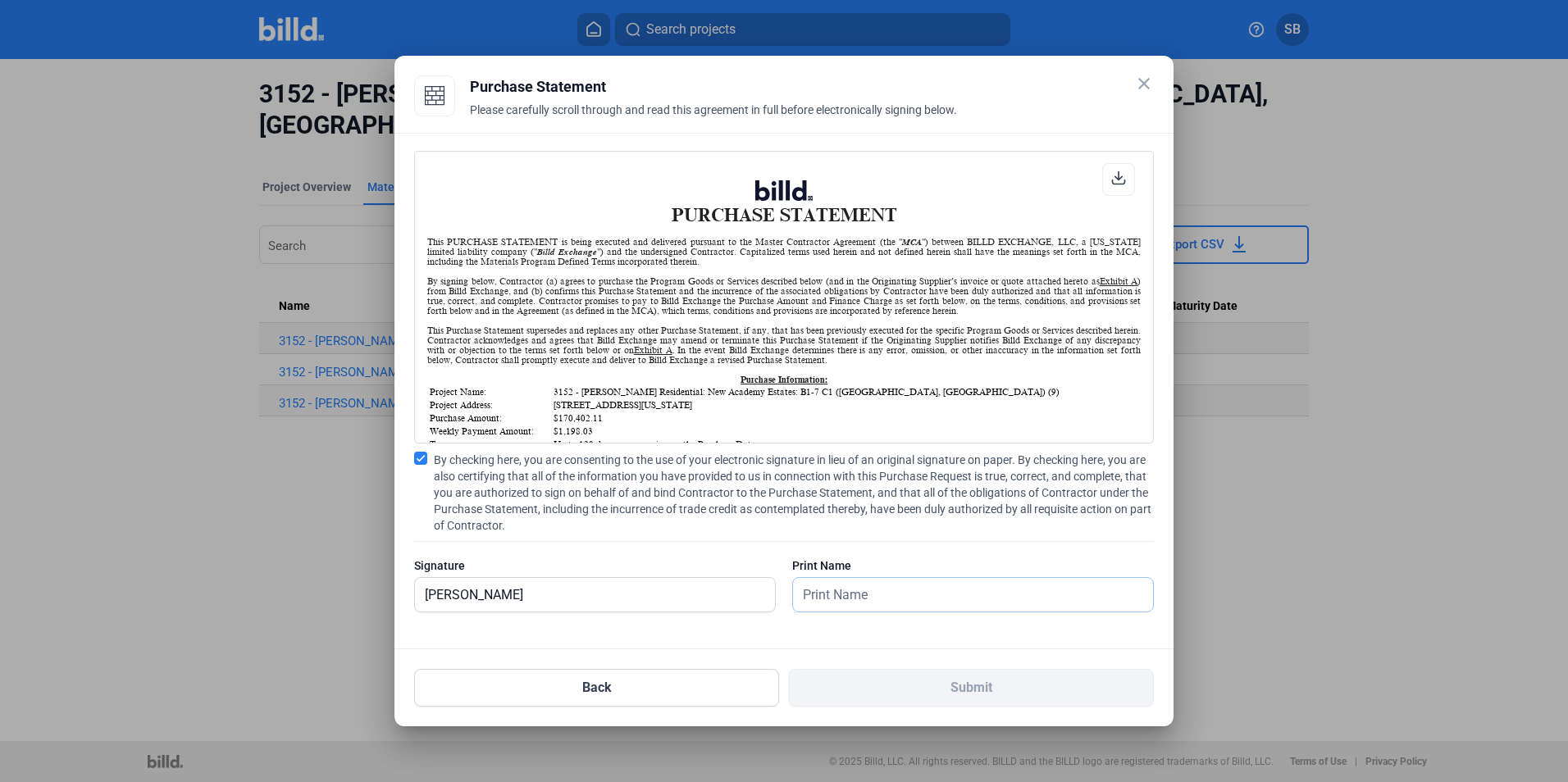
type input "[PERSON_NAME]"
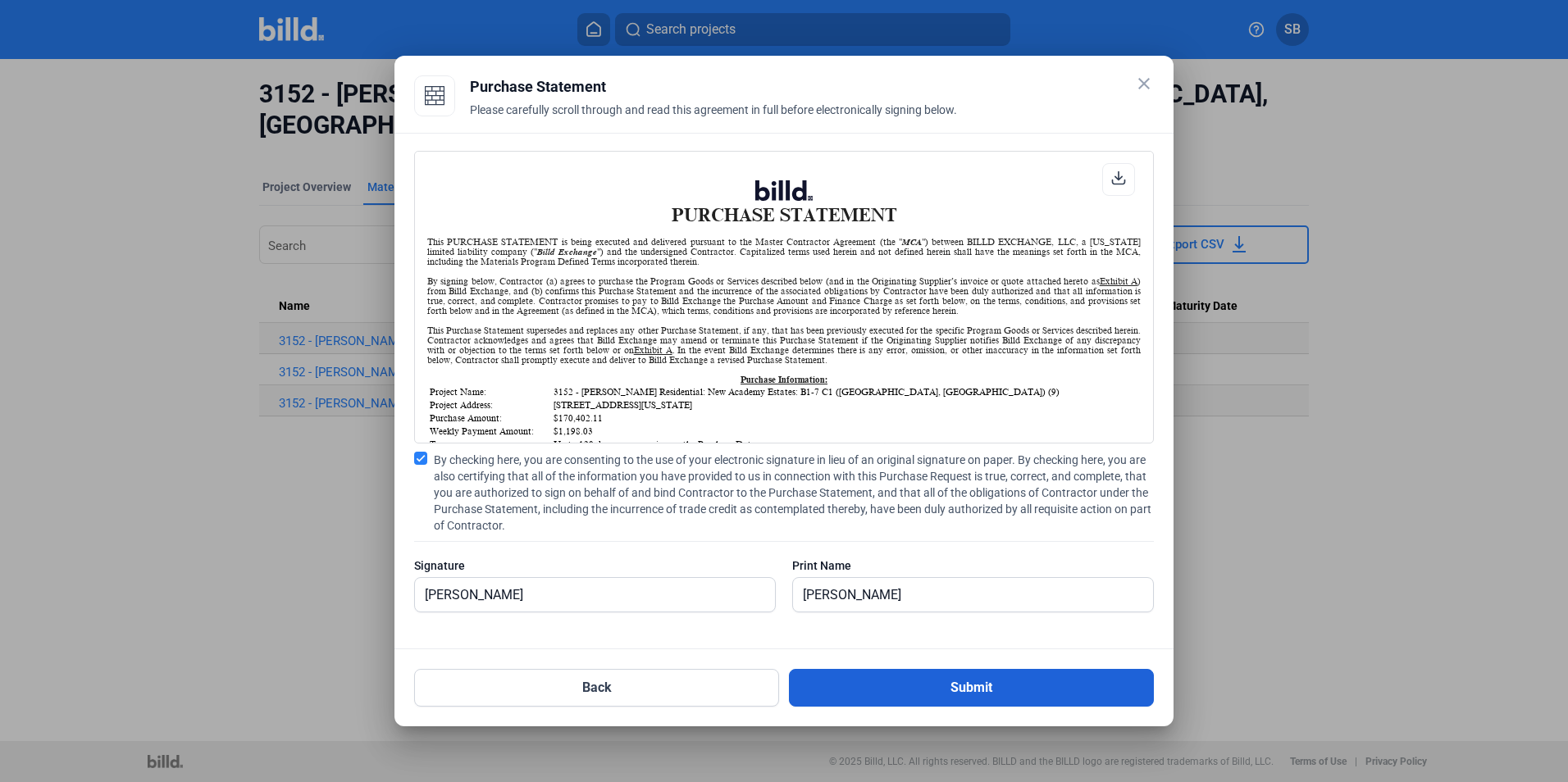
click at [990, 694] on button "Submit" at bounding box center [971, 688] width 365 height 38
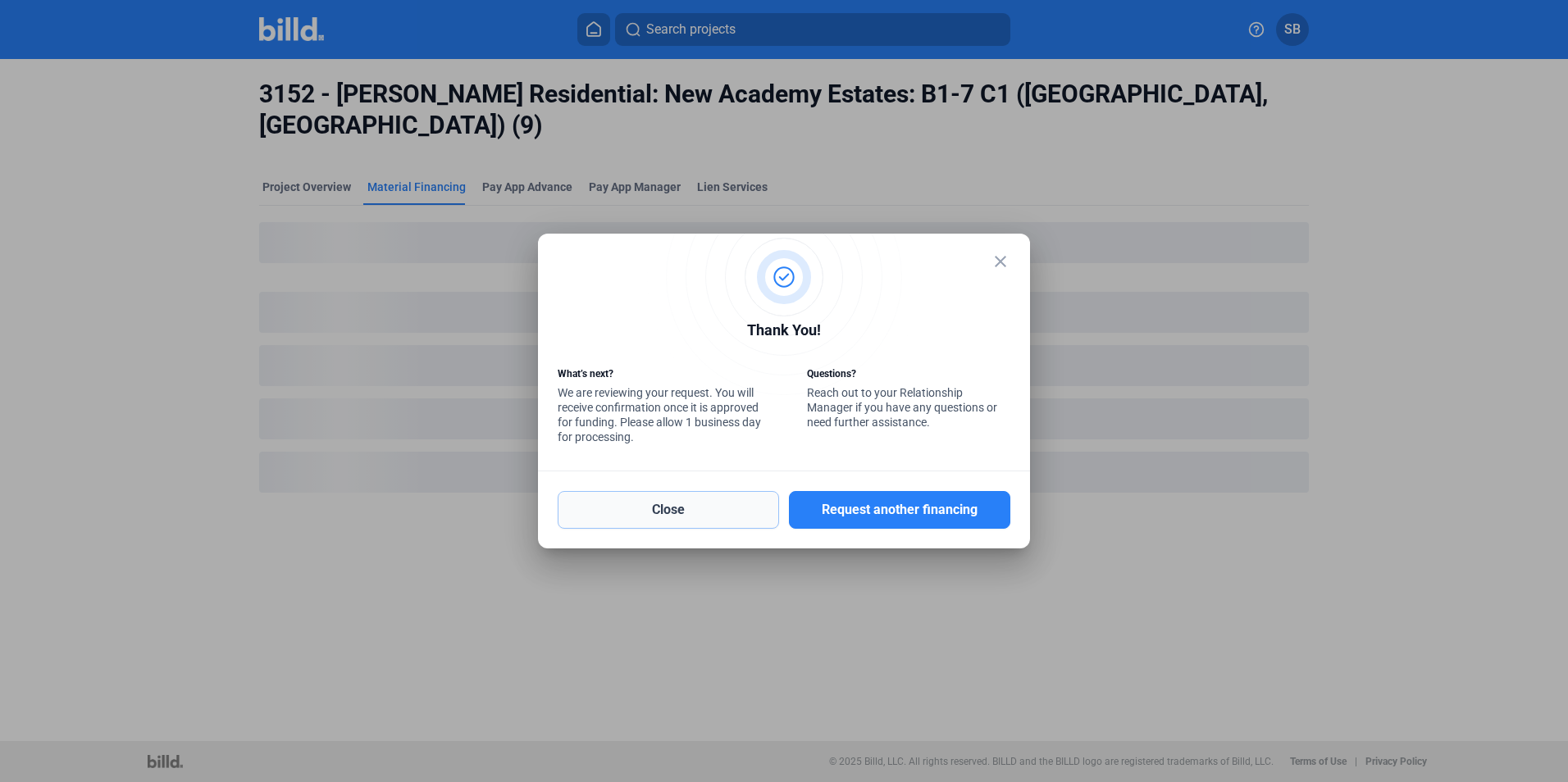
click at [682, 512] on button "Close" at bounding box center [669, 510] width 221 height 38
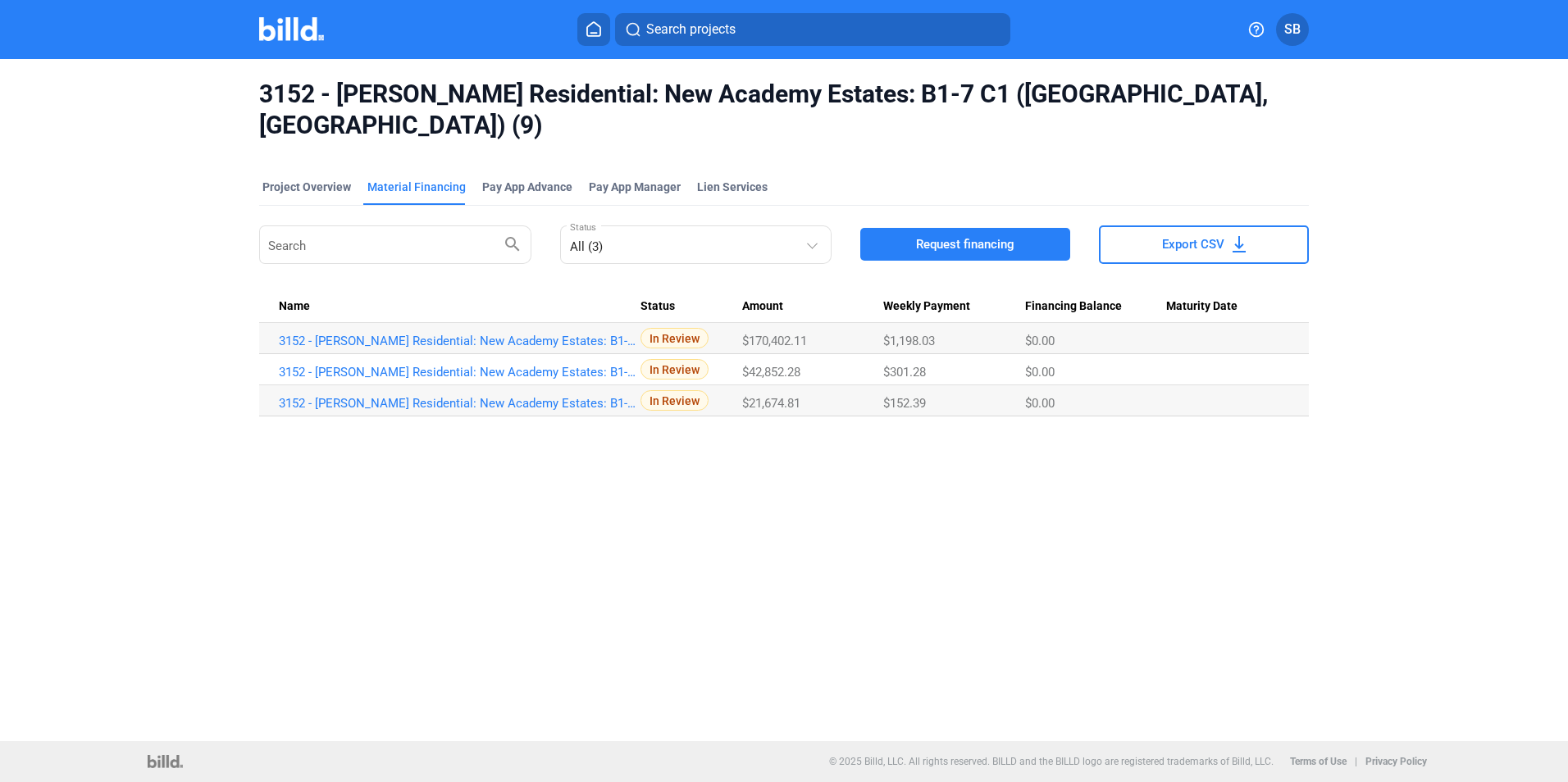
click at [930, 236] on span "Request financing" at bounding box center [965, 244] width 99 height 16
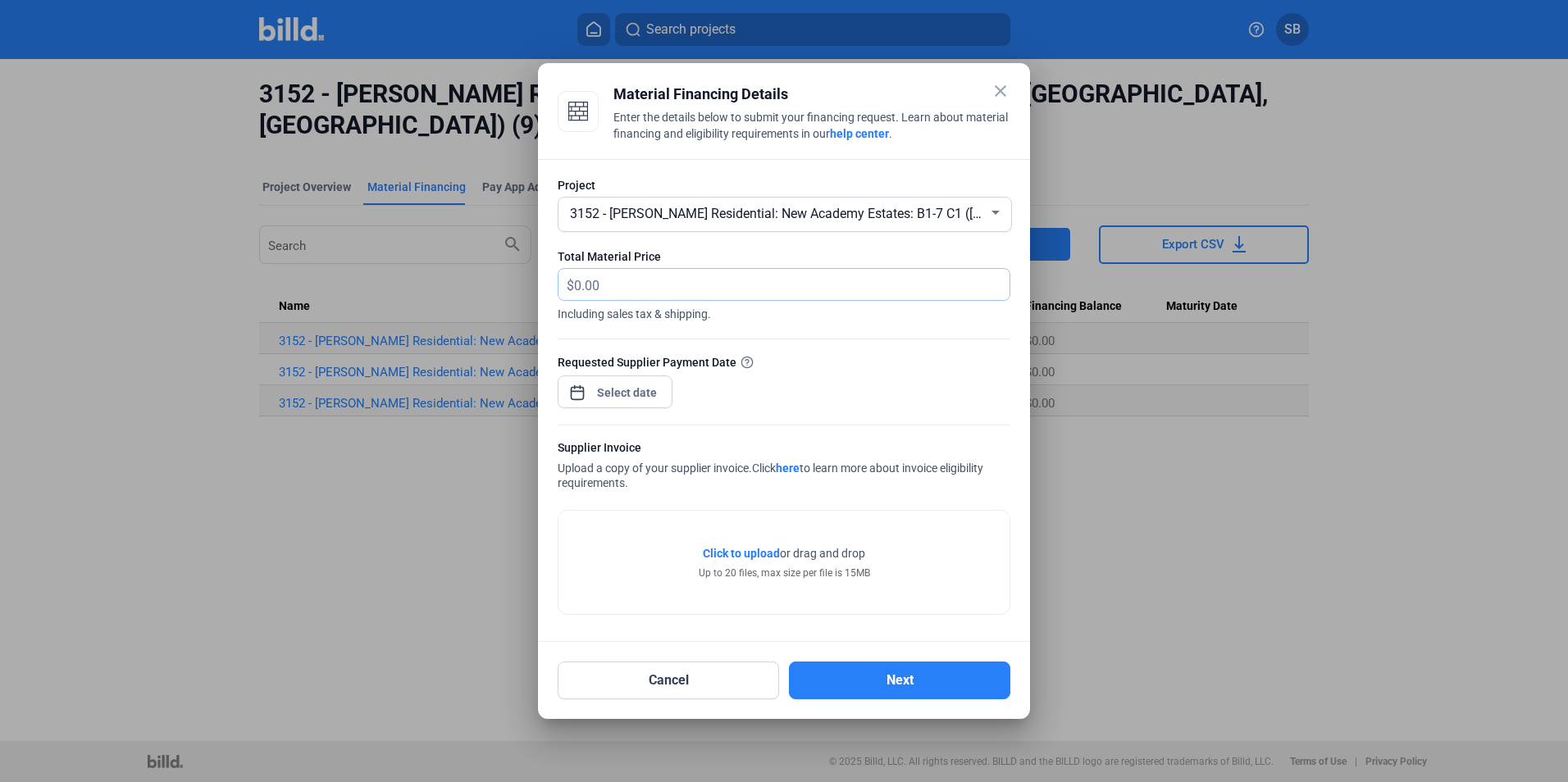
click at [612, 284] on input "text" at bounding box center [791, 284] width 435 height 32
type input "15,124.35"
click at [781, 385] on div "Requested Supplier Payment Date" at bounding box center [784, 389] width 452 height 71
click at [583, 389] on span "Open calendar" at bounding box center [578, 385] width 39 height 39
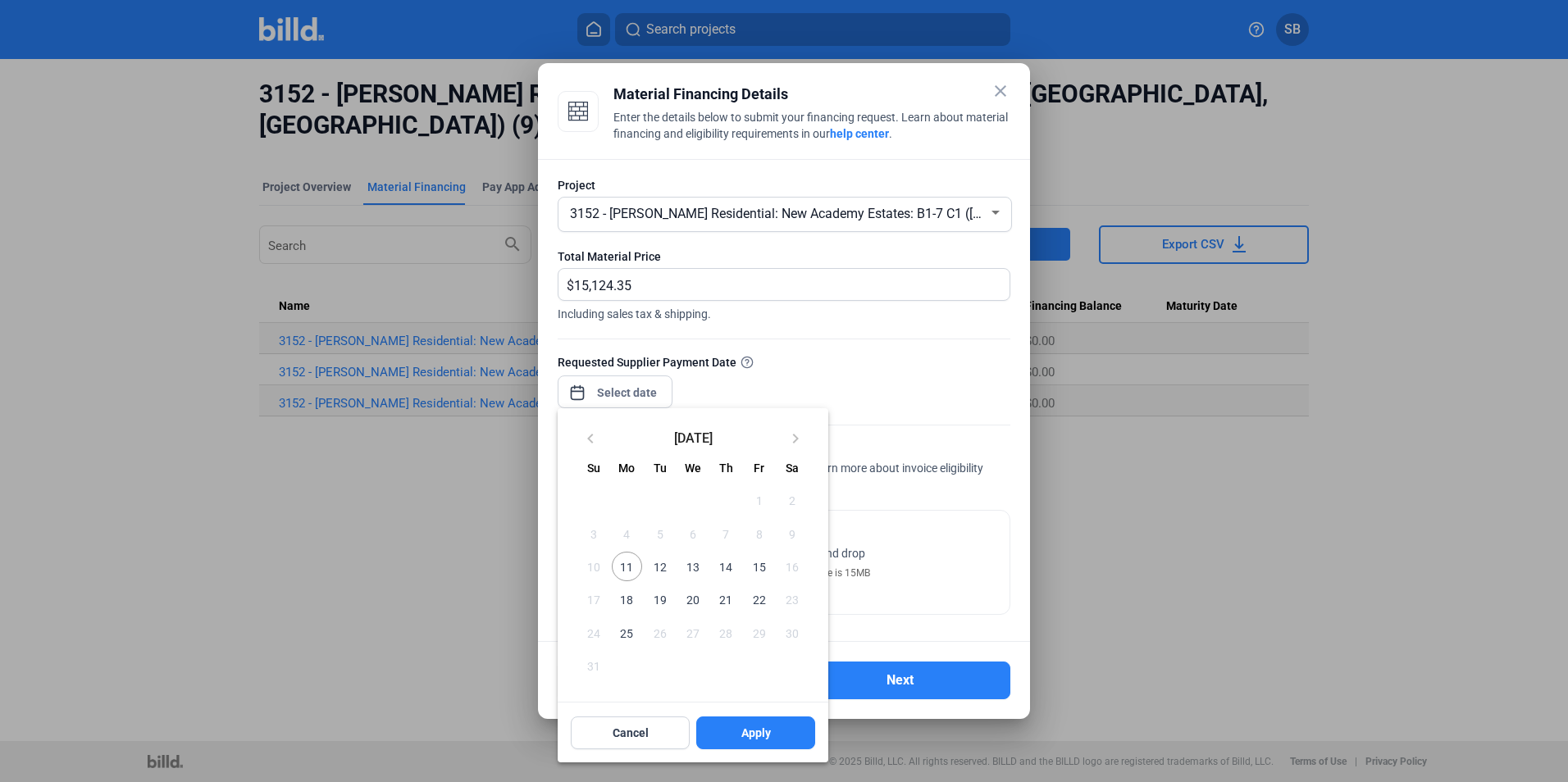
drag, startPoint x: 625, startPoint y: 567, endPoint x: 675, endPoint y: 630, distance: 80.4
click at [626, 567] on span "11" at bounding box center [627, 567] width 29 height 29
click at [752, 740] on span "Apply" at bounding box center [756, 733] width 29 height 16
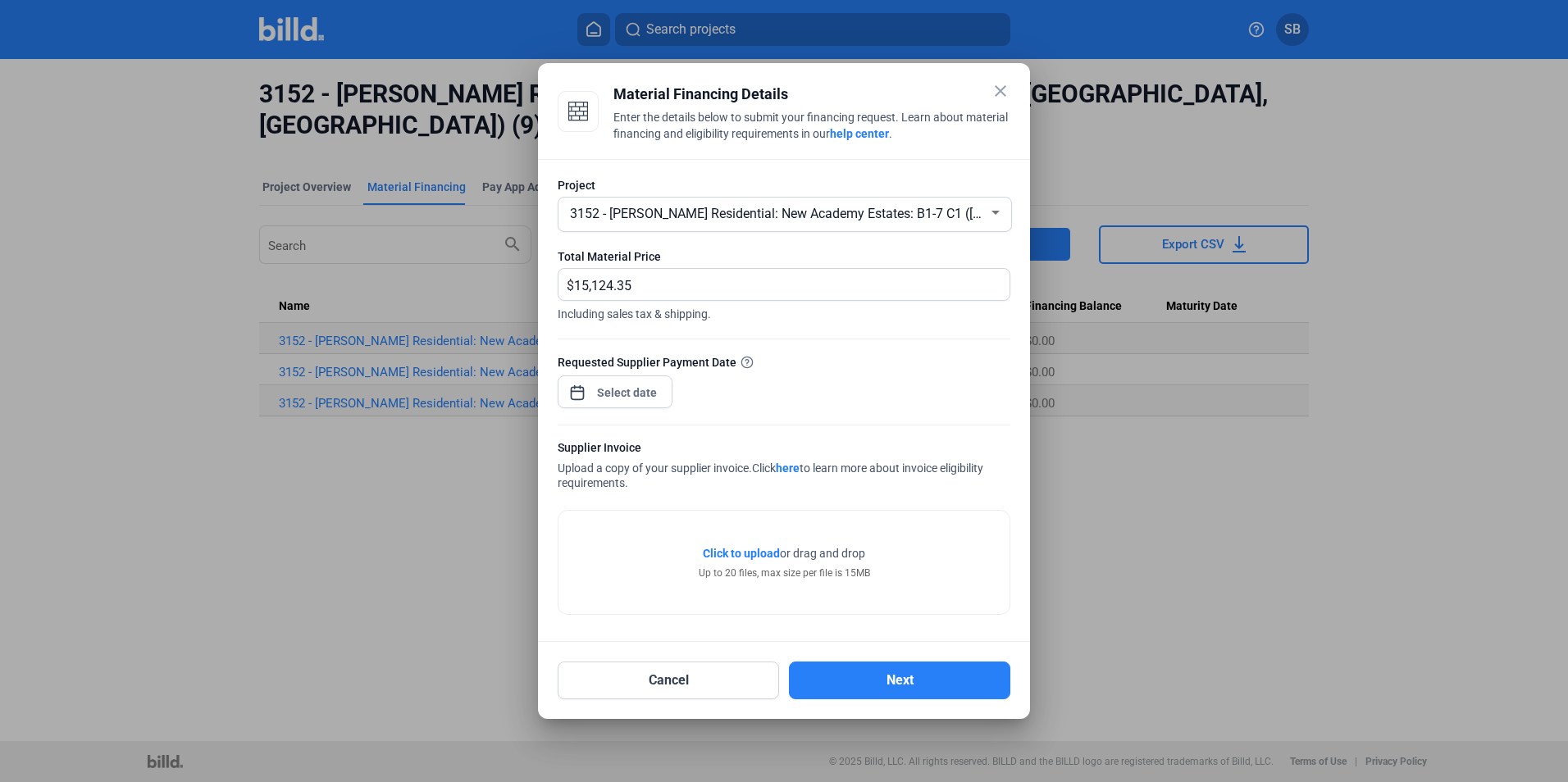
click at [777, 402] on div "Requested Supplier Payment Date" at bounding box center [784, 389] width 452 height 71
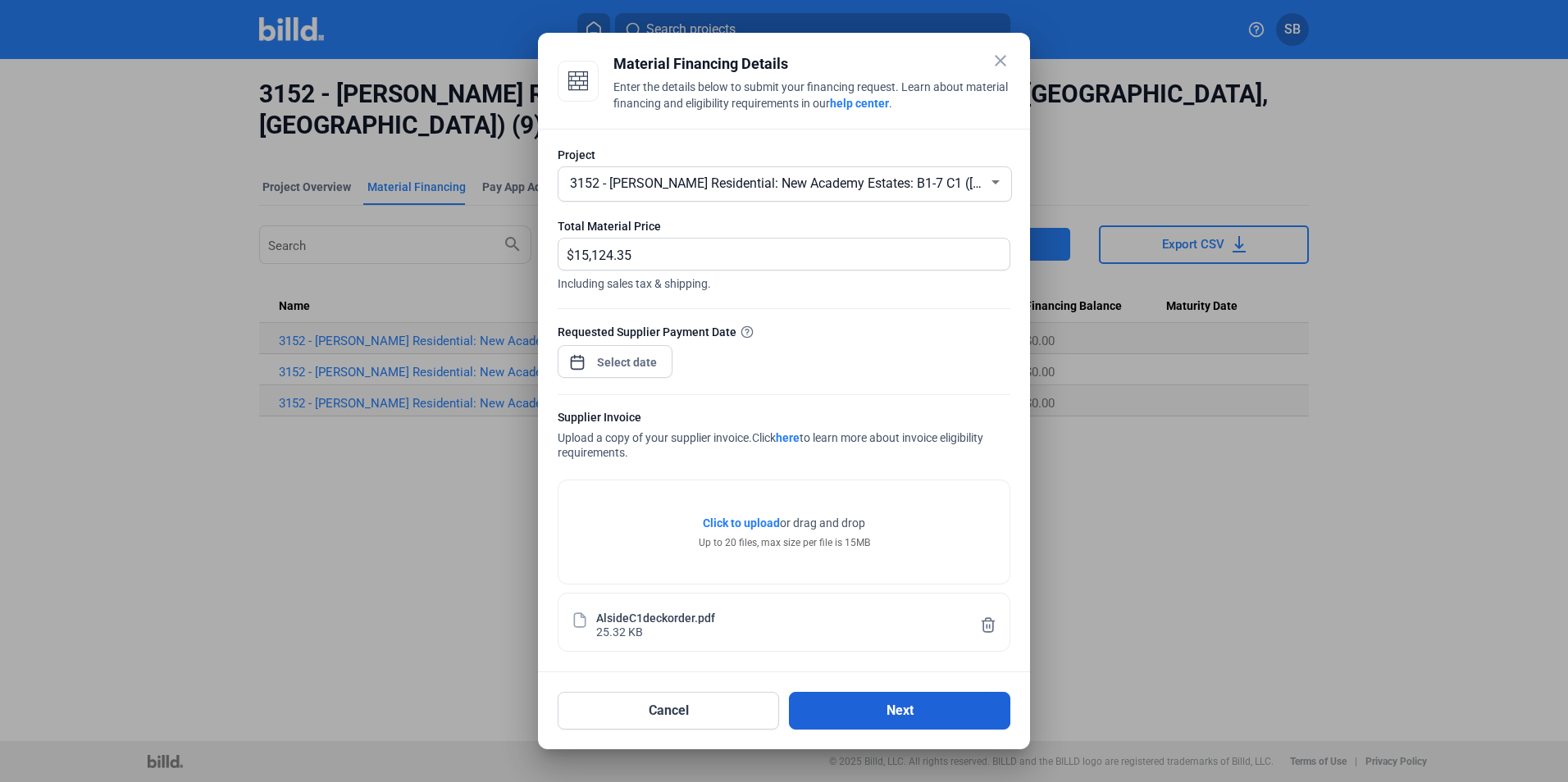
click at [896, 712] on button "Next" at bounding box center [899, 711] width 221 height 38
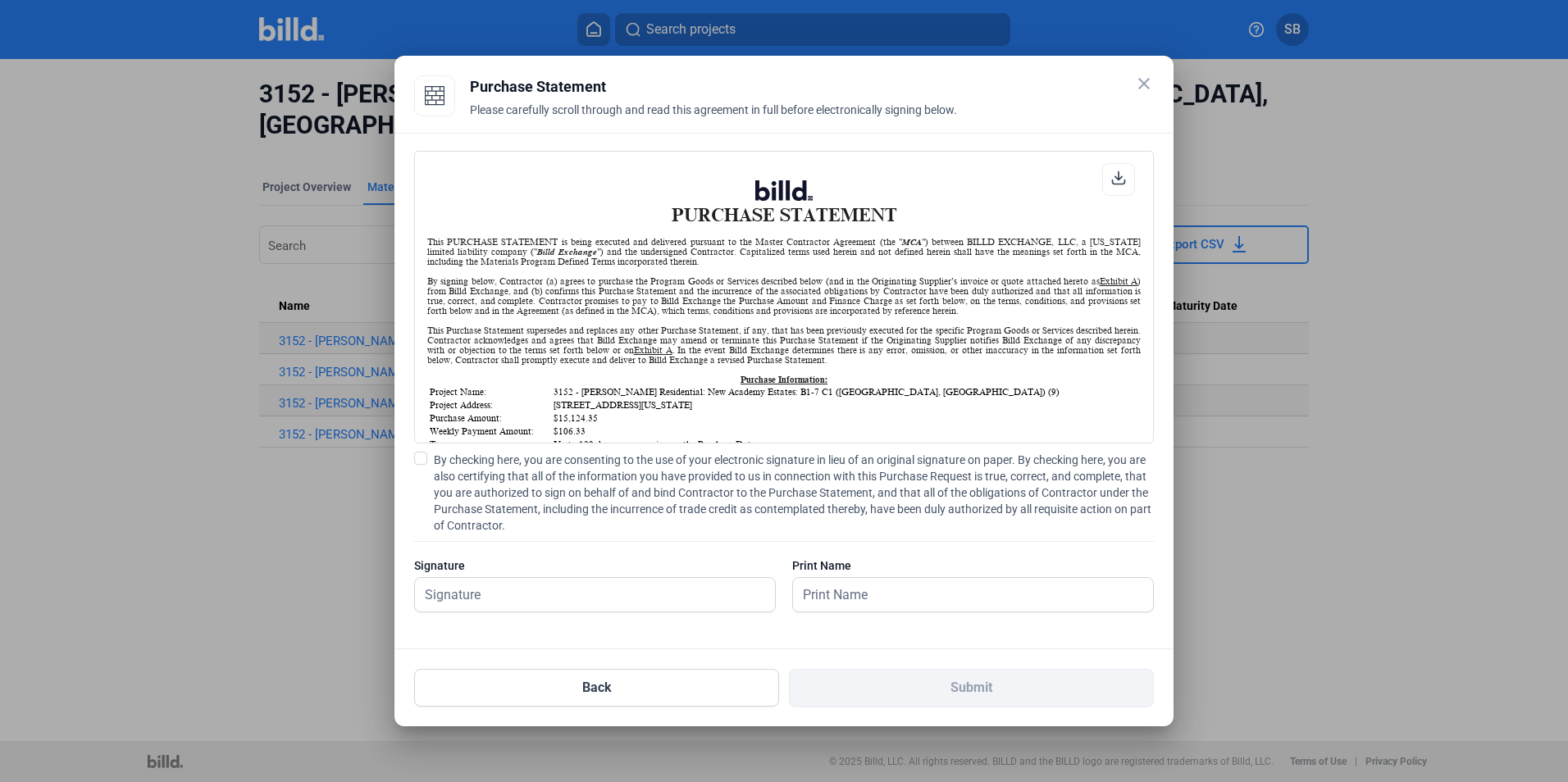
scroll to position [1, 0]
click at [424, 458] on span at bounding box center [420, 458] width 13 height 13
click at [0, 0] on input "By checking here, you are consenting to the use of your electronic signature in…" at bounding box center [0, 0] width 0 height 0
click at [476, 592] on input "text" at bounding box center [594, 595] width 360 height 33
type input "[PERSON_NAME]"
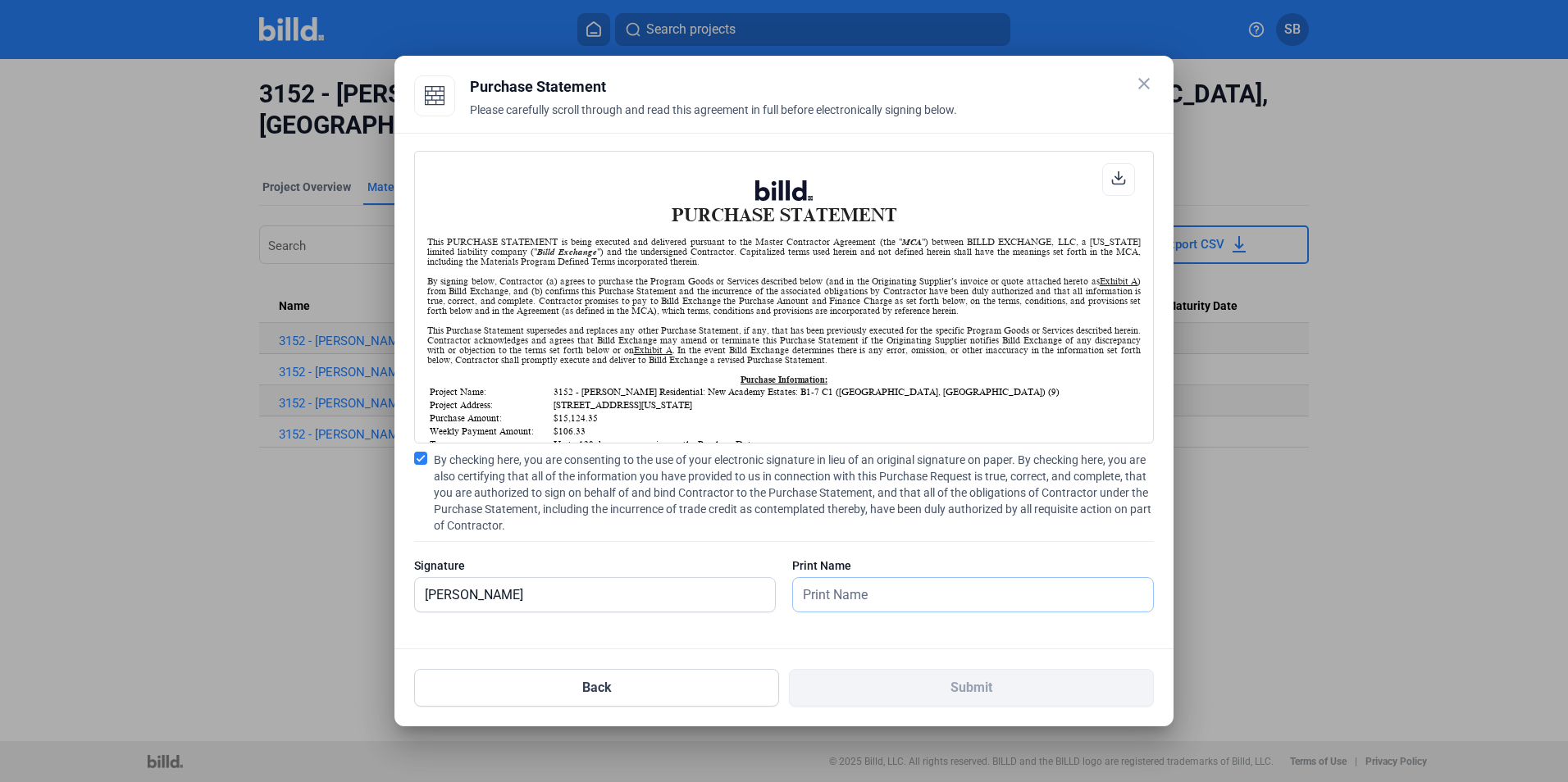
type input "[PERSON_NAME]"
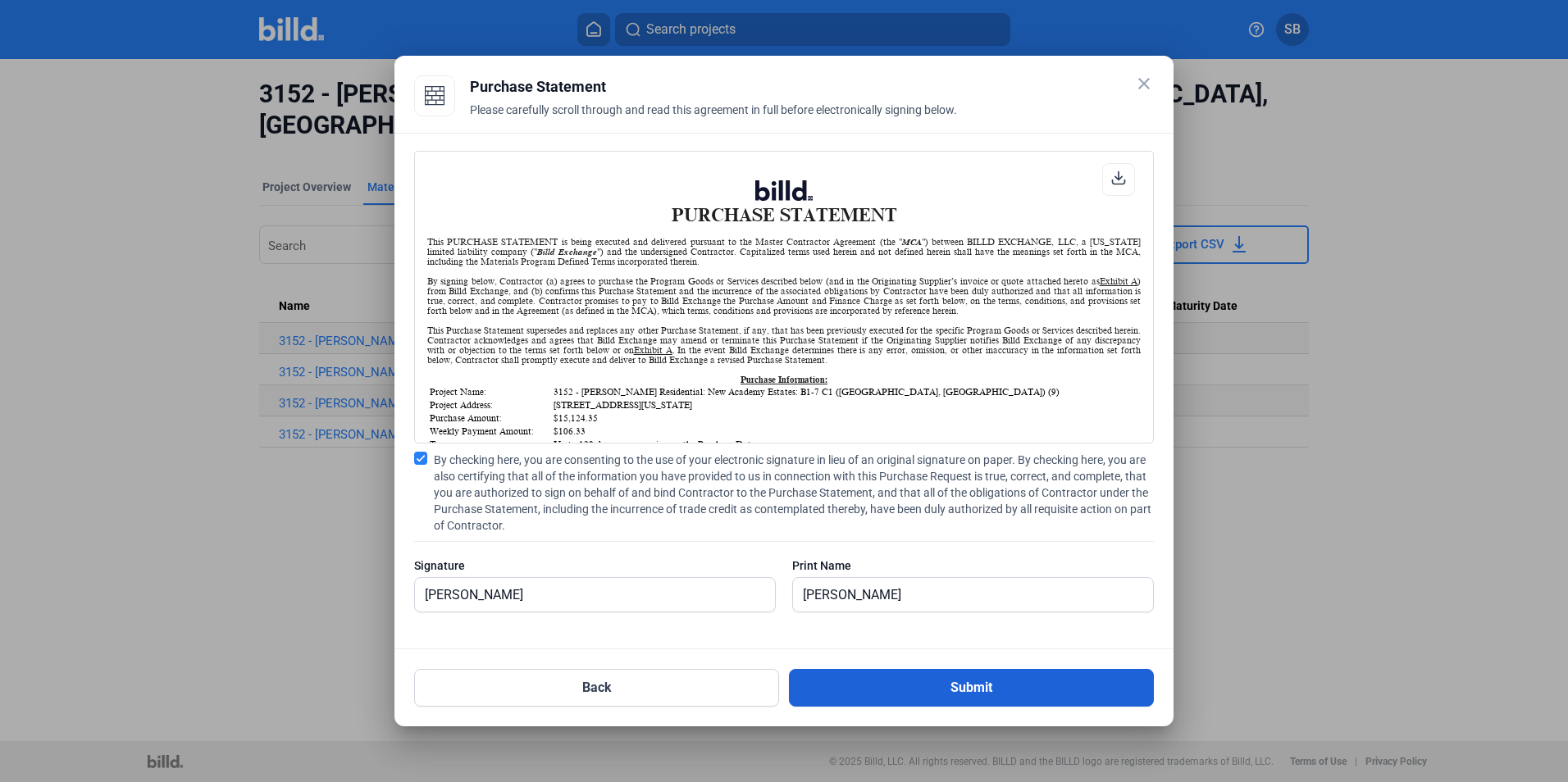
click at [980, 692] on button "Submit" at bounding box center [971, 688] width 365 height 38
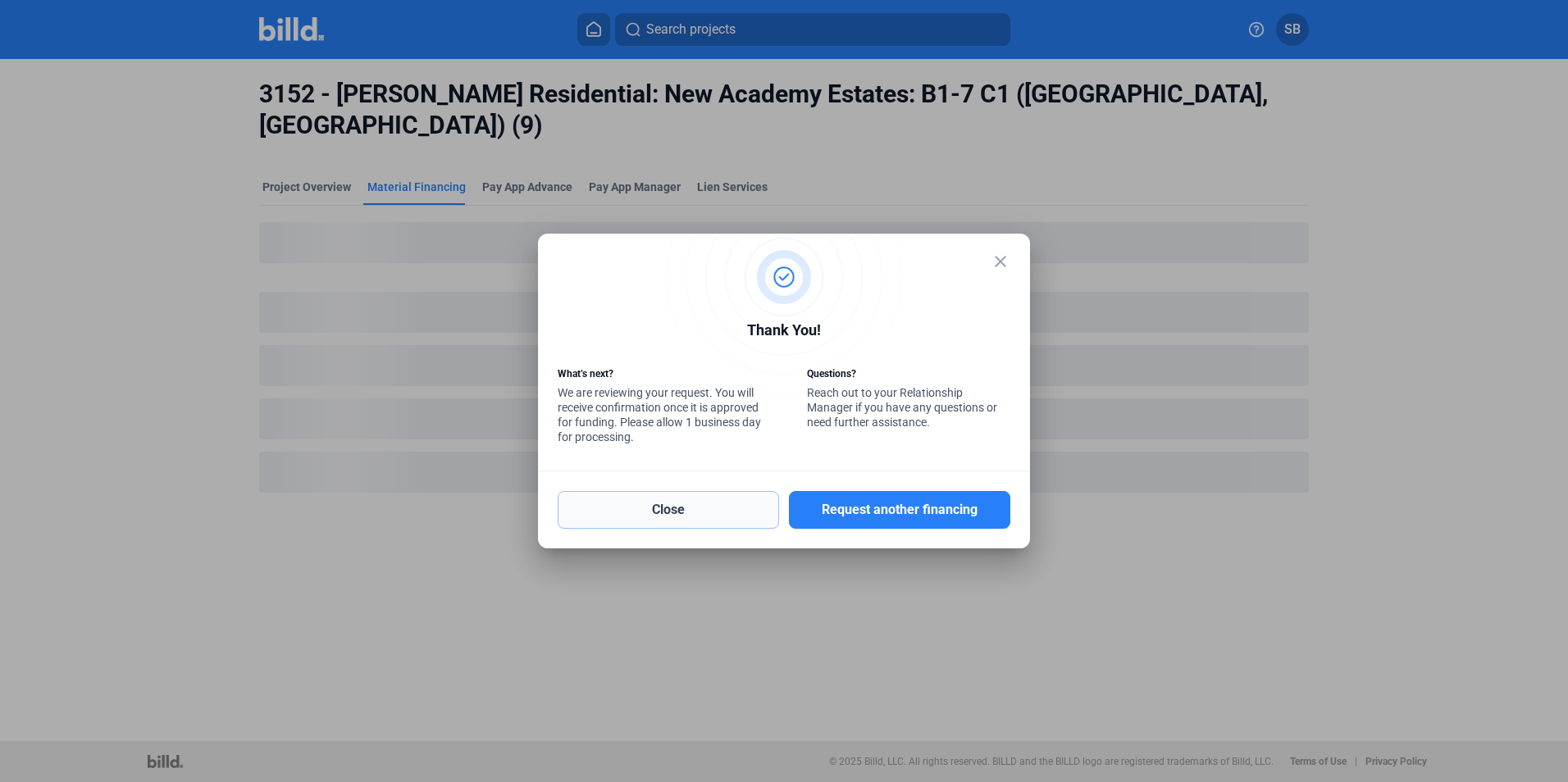
click at [678, 509] on button "Close" at bounding box center [669, 510] width 221 height 38
